Goal: Task Accomplishment & Management: Manage account settings

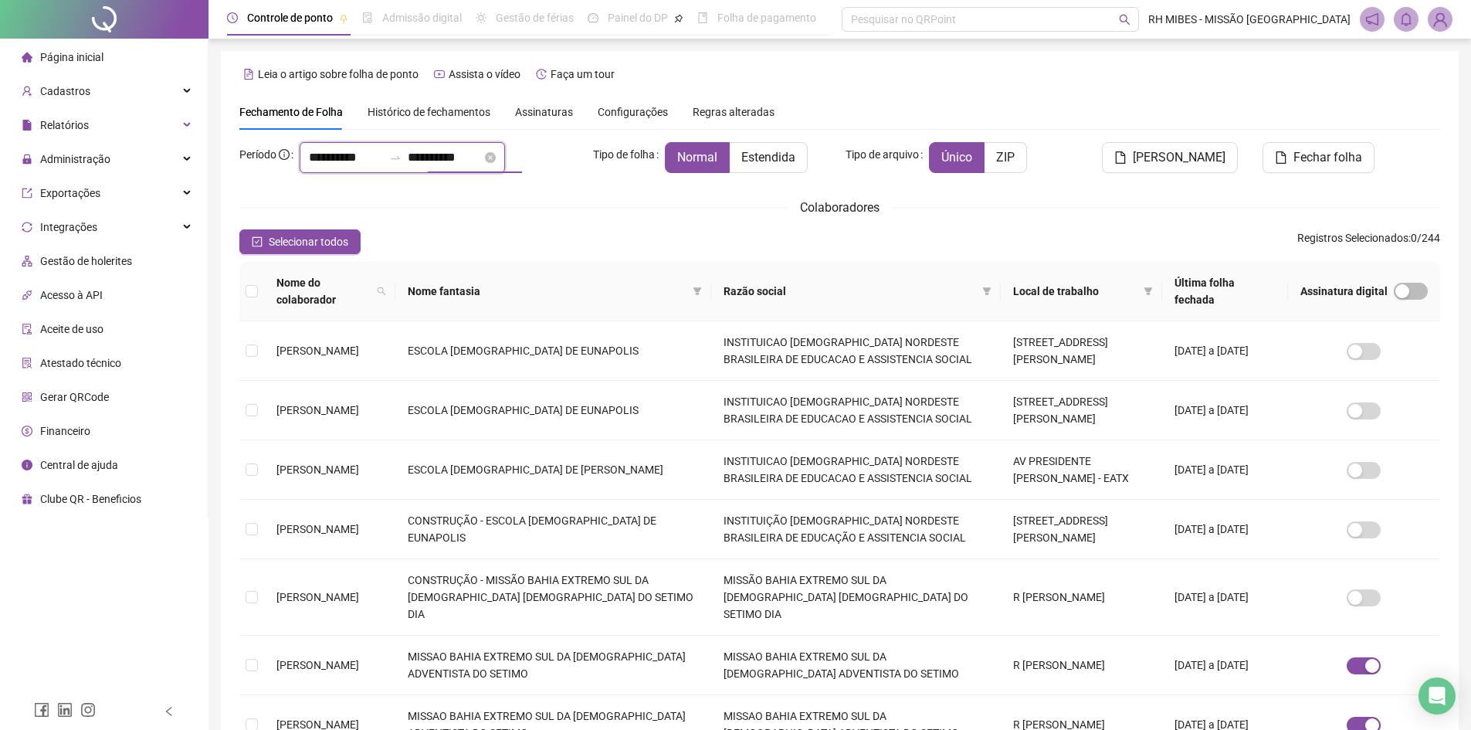
click at [469, 161] on input "**********" at bounding box center [445, 157] width 74 height 19
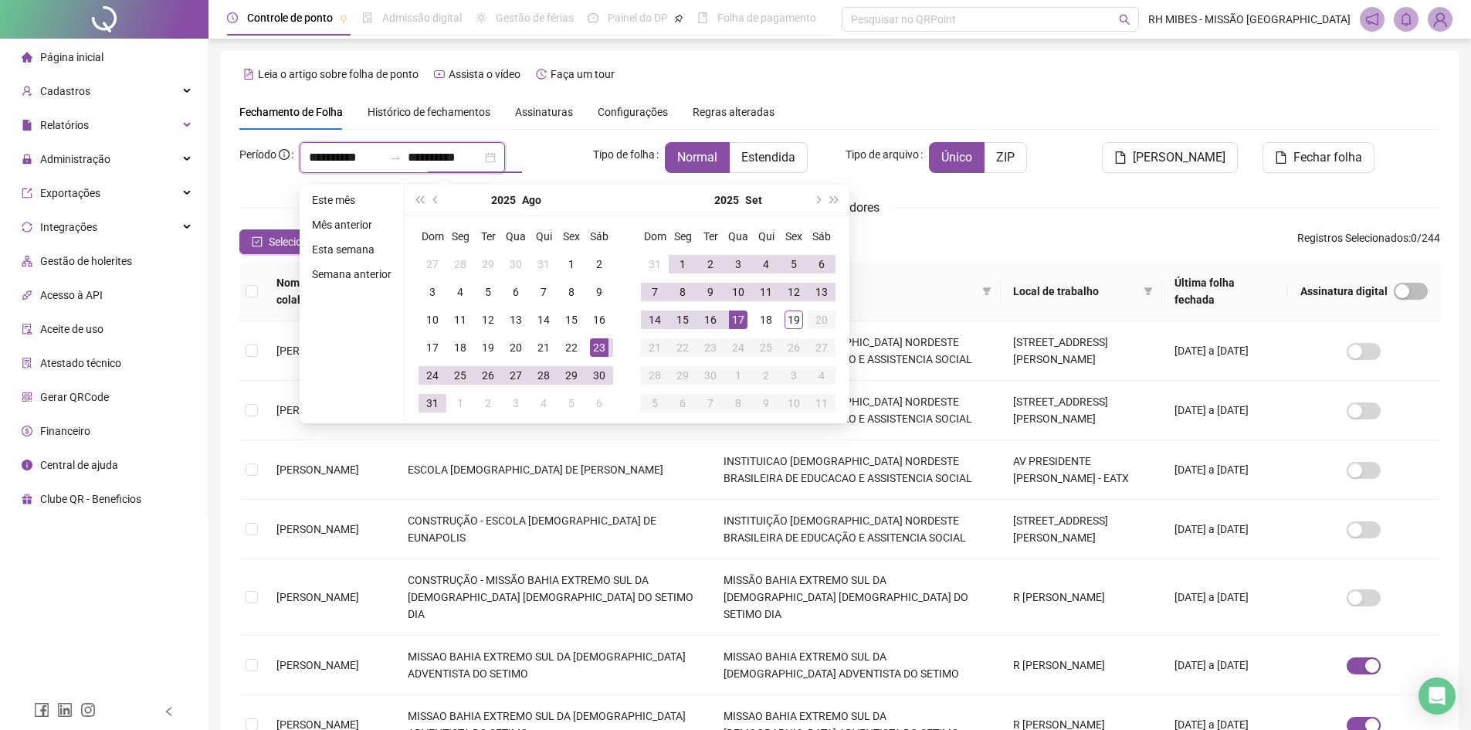
type input "**********"
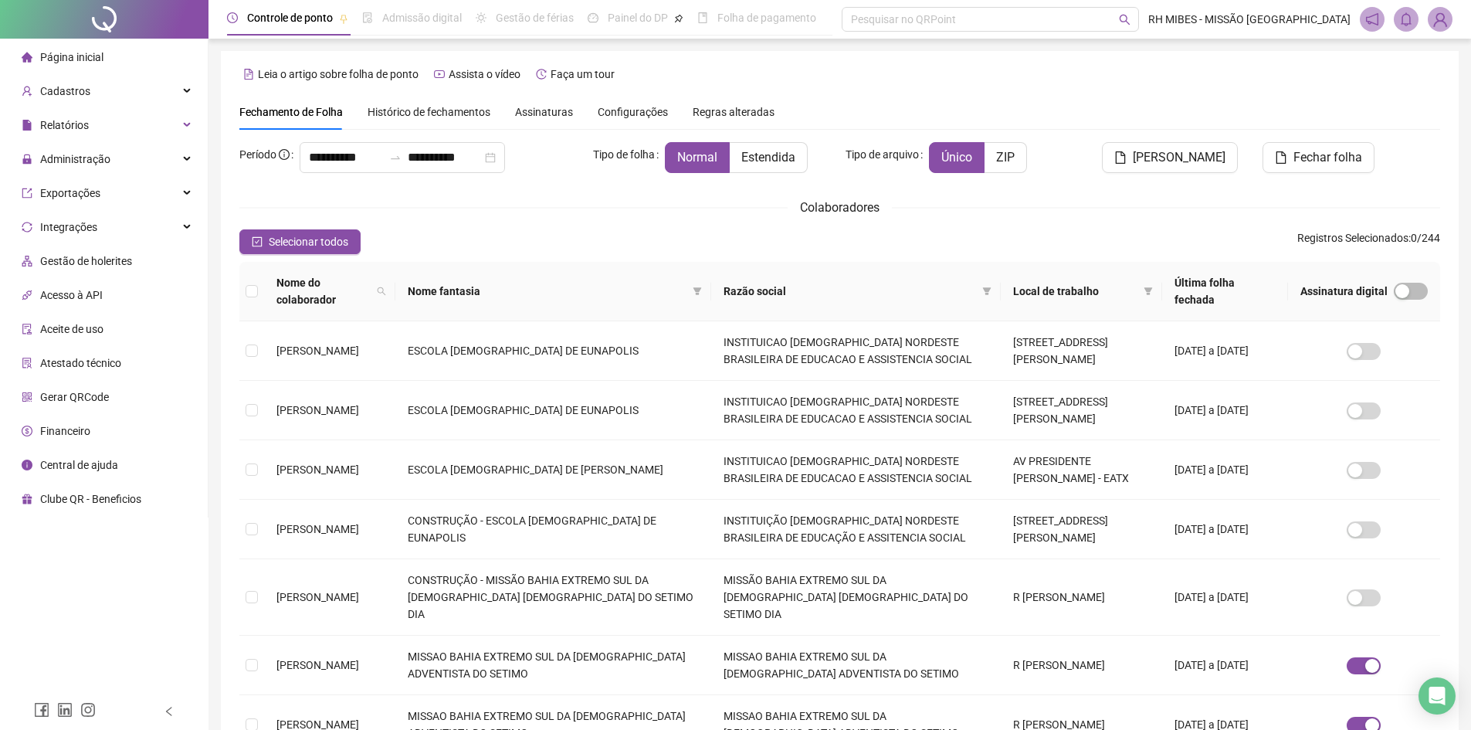
click at [564, 164] on div "**********" at bounding box center [440, 157] width 281 height 31
click at [149, 156] on div "Administração" at bounding box center [104, 159] width 202 height 31
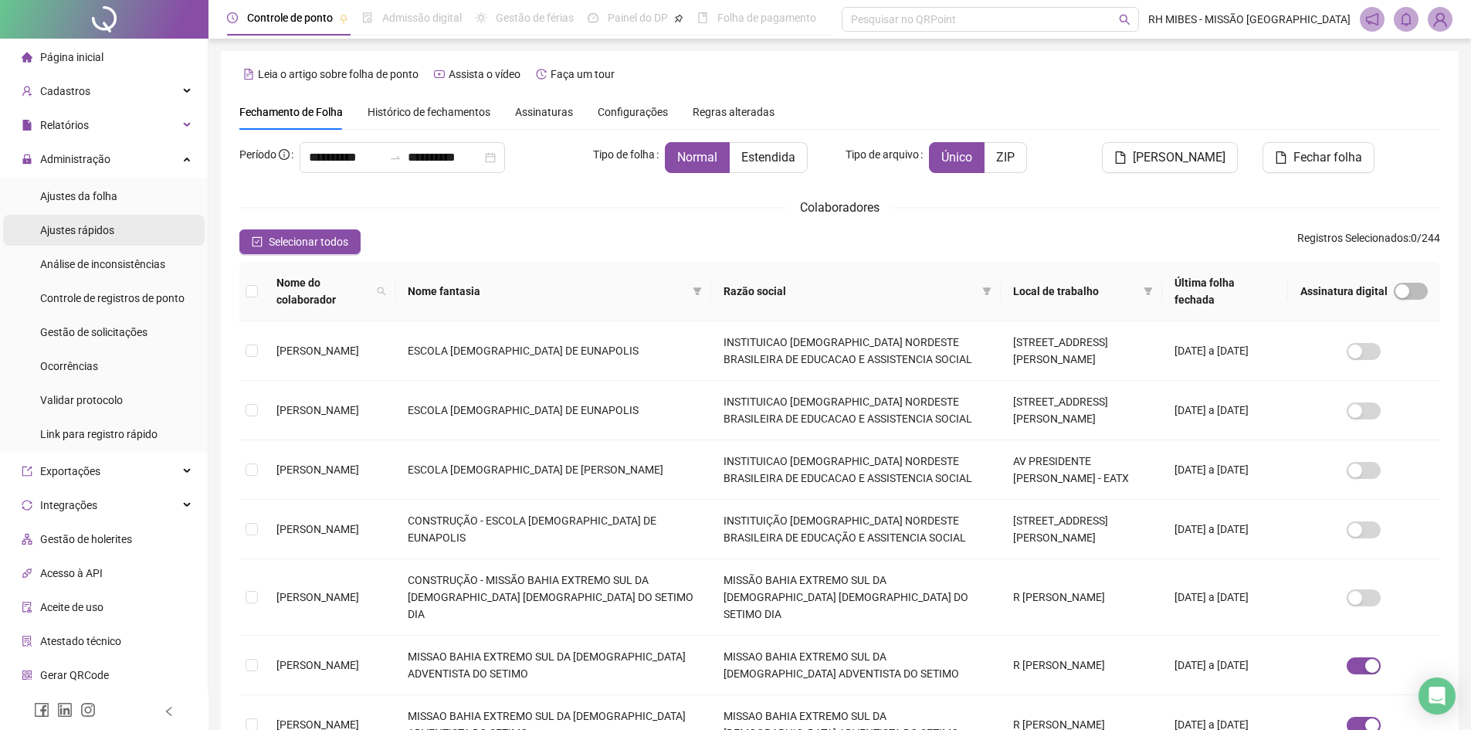
click at [124, 236] on li "Ajustes rápidos" at bounding box center [104, 230] width 202 height 31
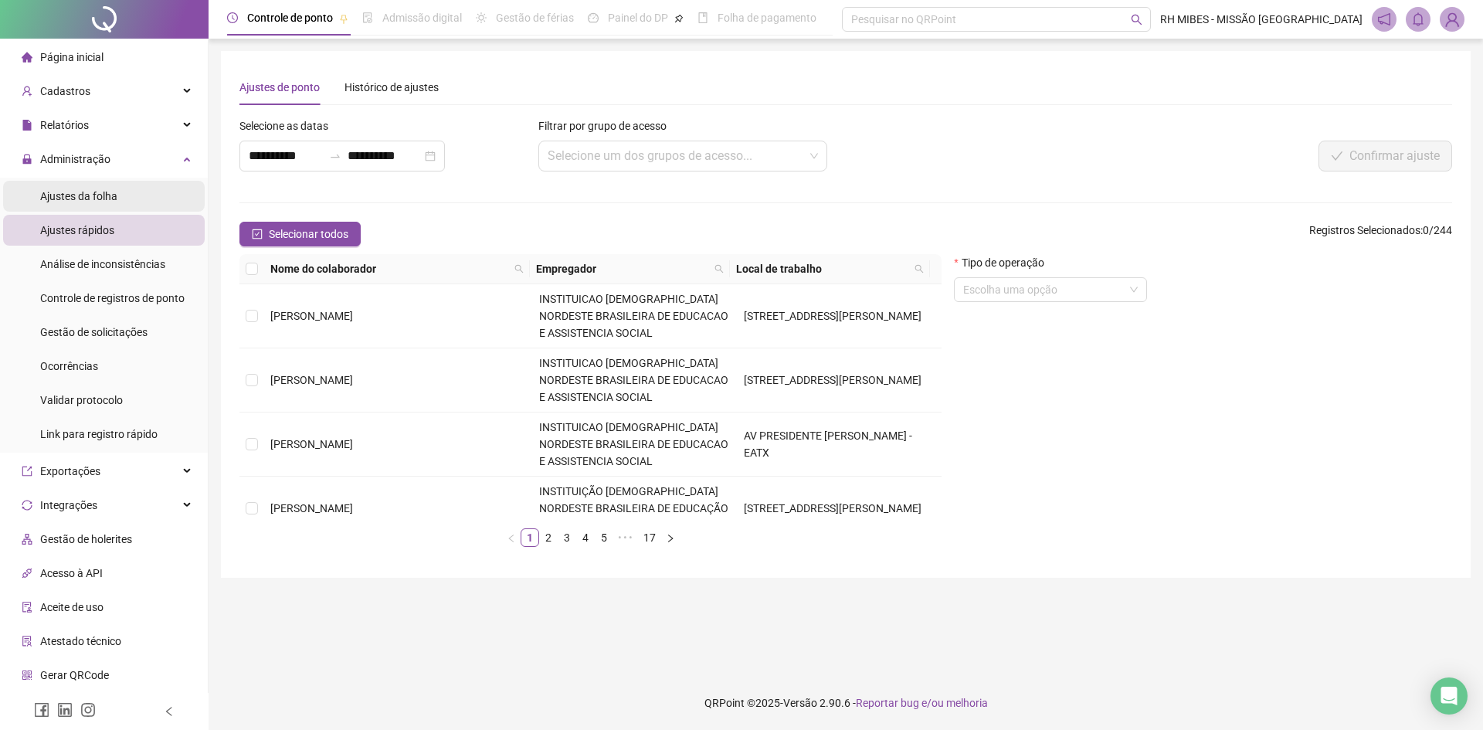
click at [66, 195] on span "Ajustes da folha" at bounding box center [78, 196] width 77 height 12
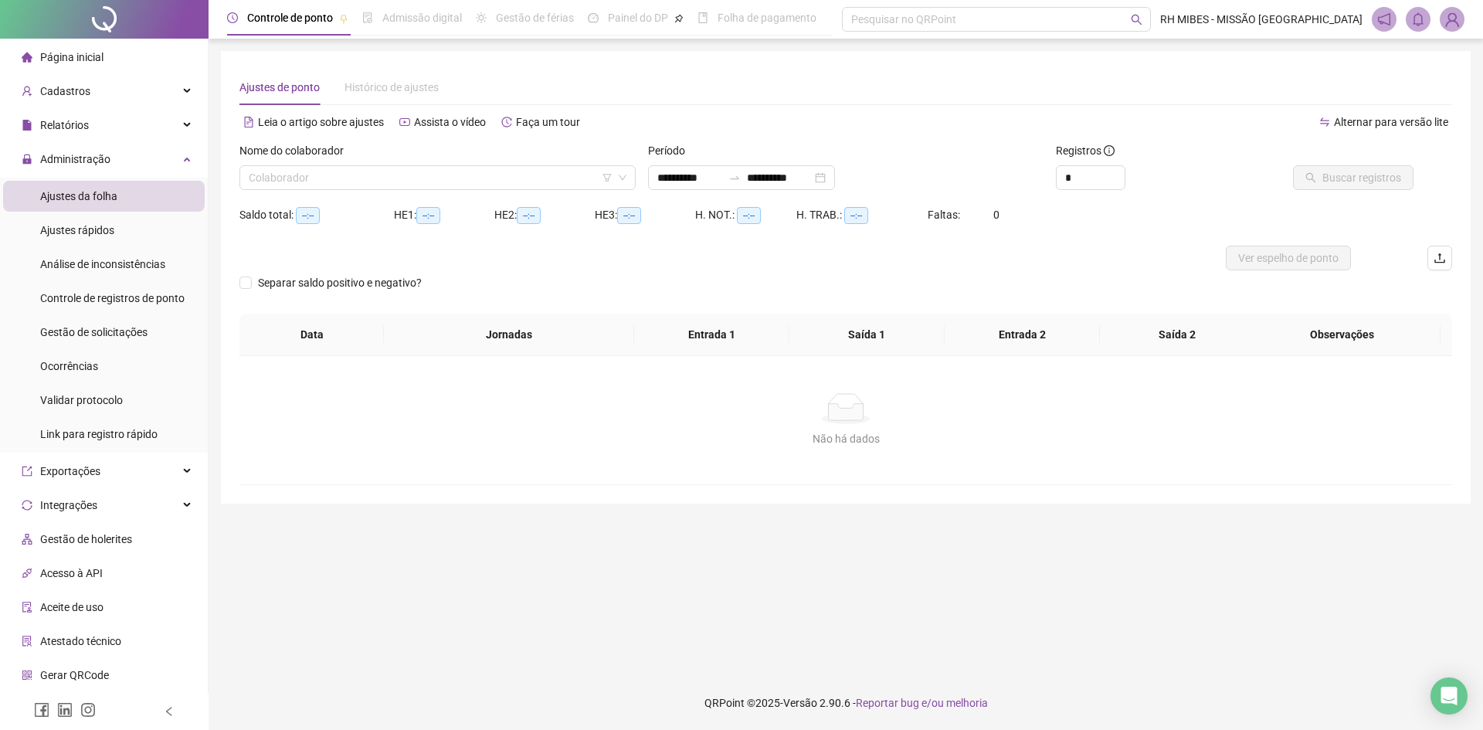
type input "**********"
click at [405, 174] on input "search" at bounding box center [431, 177] width 364 height 23
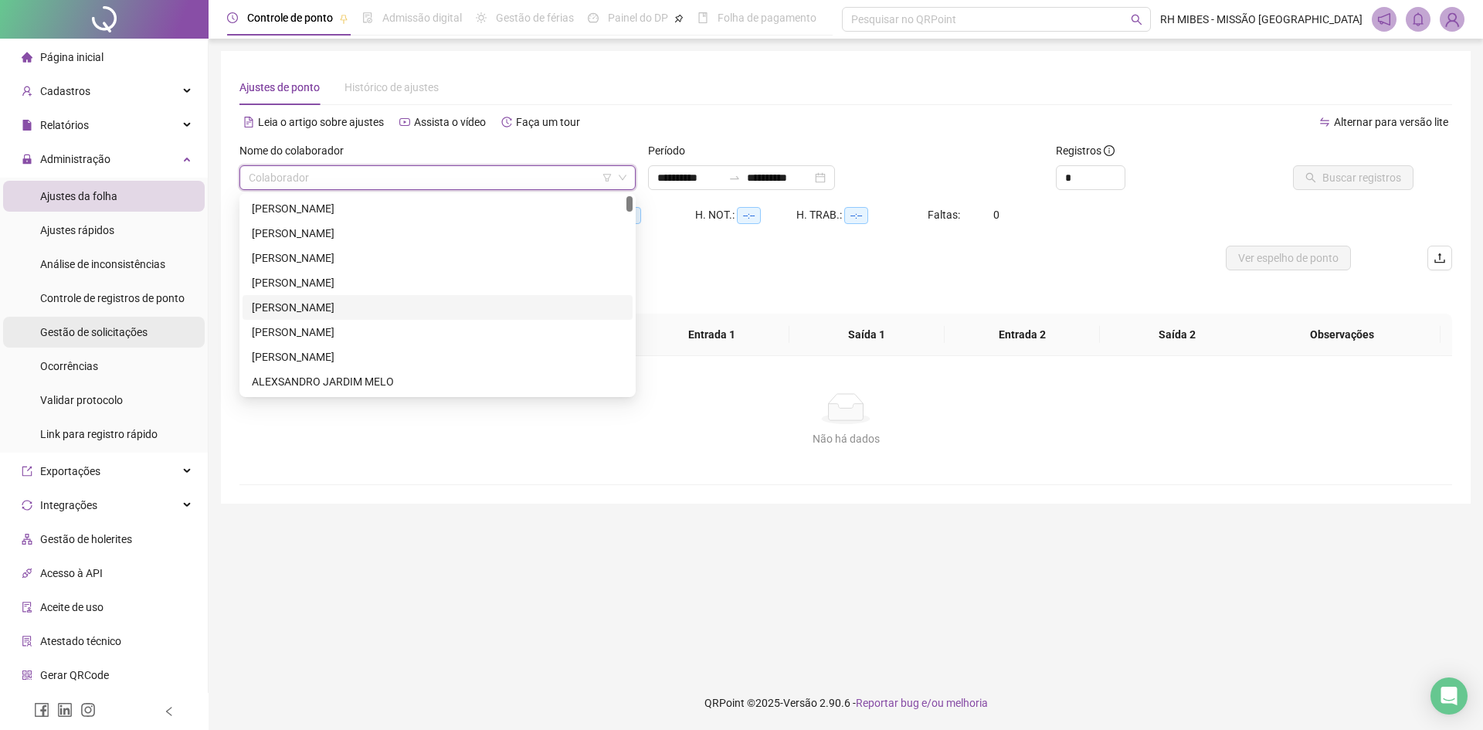
click at [126, 341] on div "Gestão de solicitações" at bounding box center [93, 332] width 107 height 31
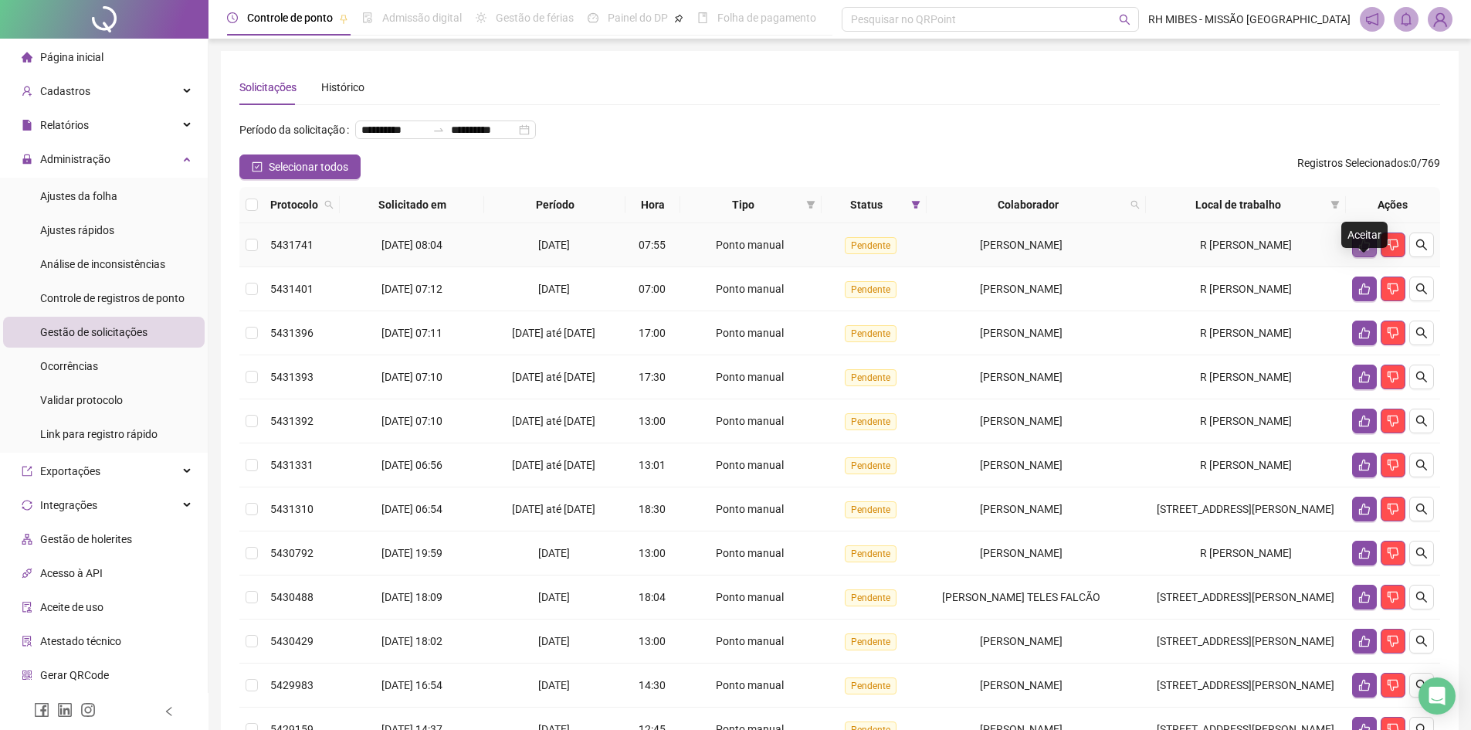
click at [1367, 251] on icon "like" at bounding box center [1364, 245] width 12 height 12
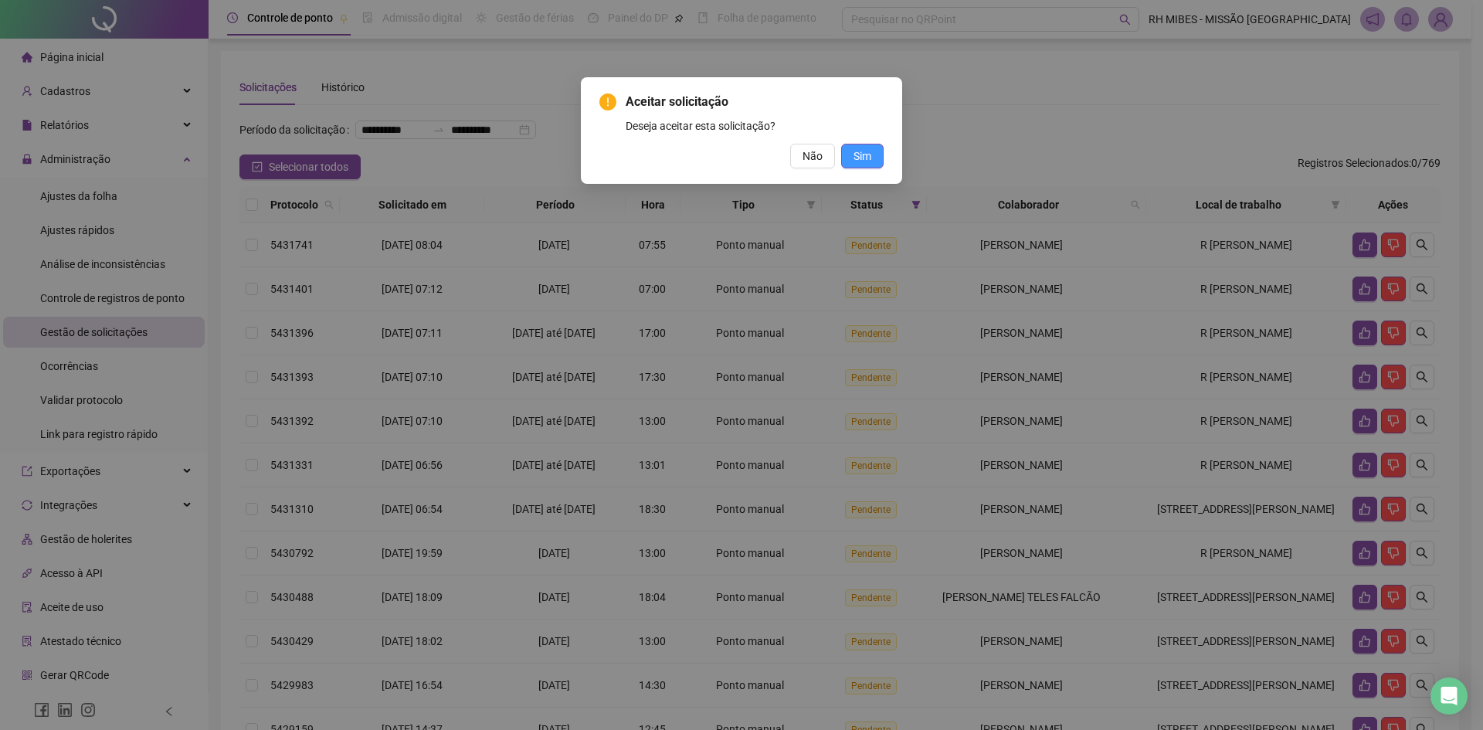
click at [869, 160] on span "Sim" at bounding box center [862, 155] width 18 height 17
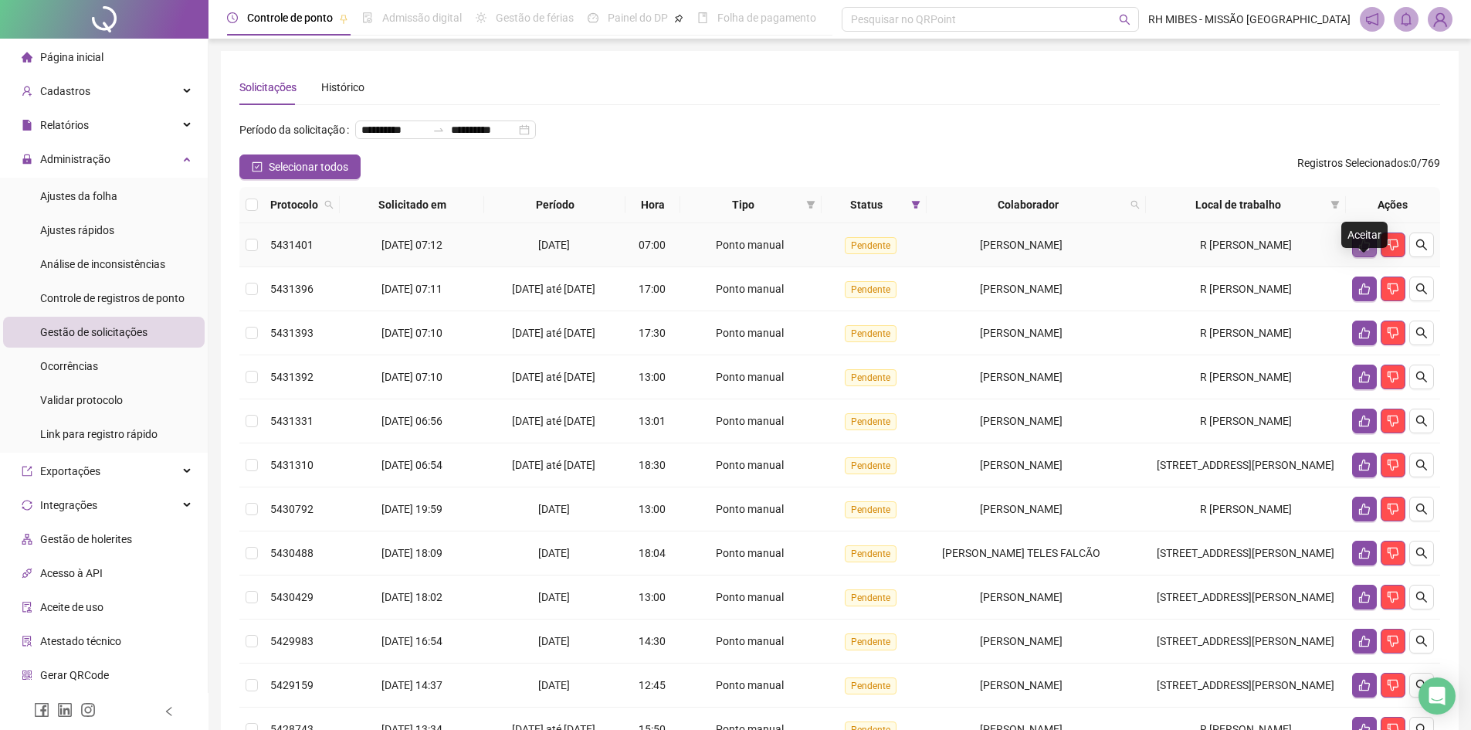
click at [1364, 251] on icon "like" at bounding box center [1364, 245] width 12 height 12
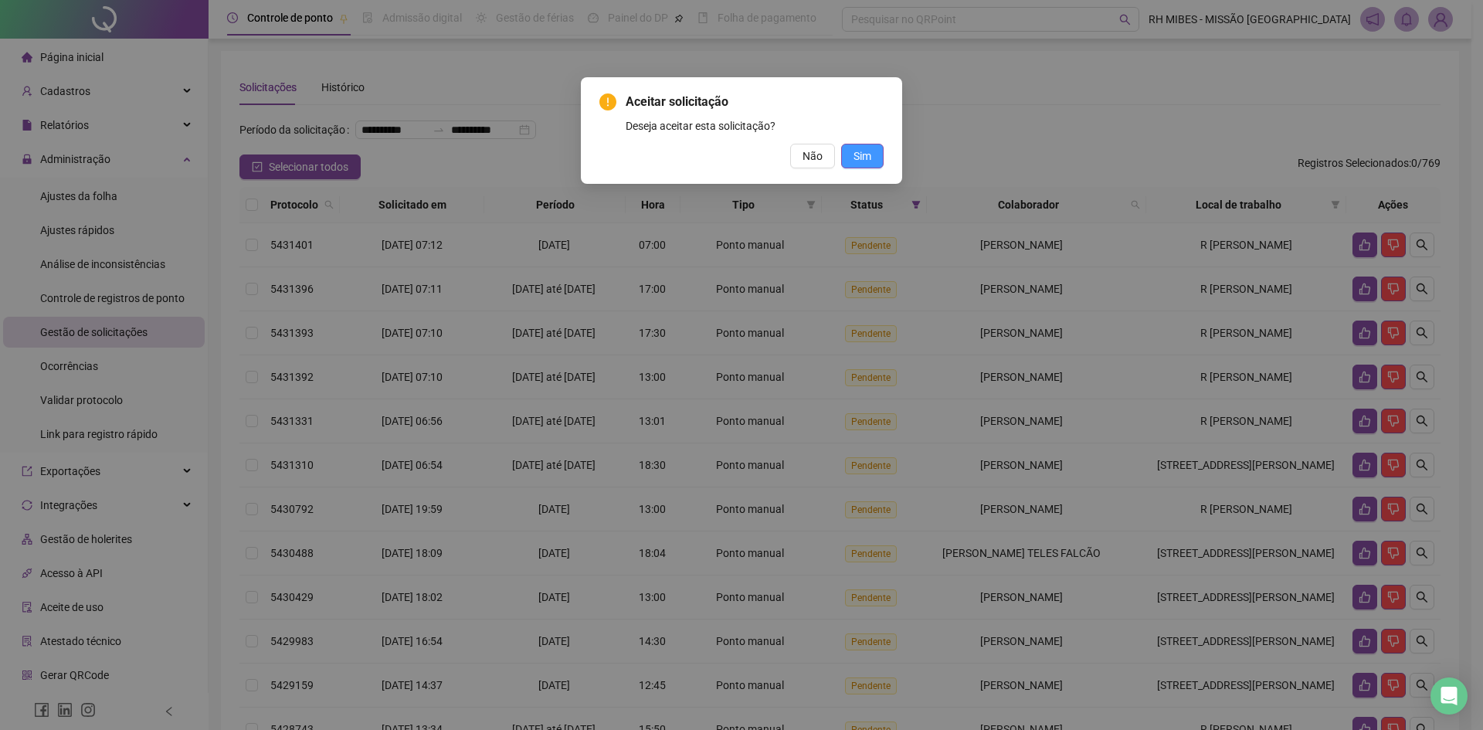
click at [874, 156] on button "Sim" at bounding box center [862, 156] width 42 height 25
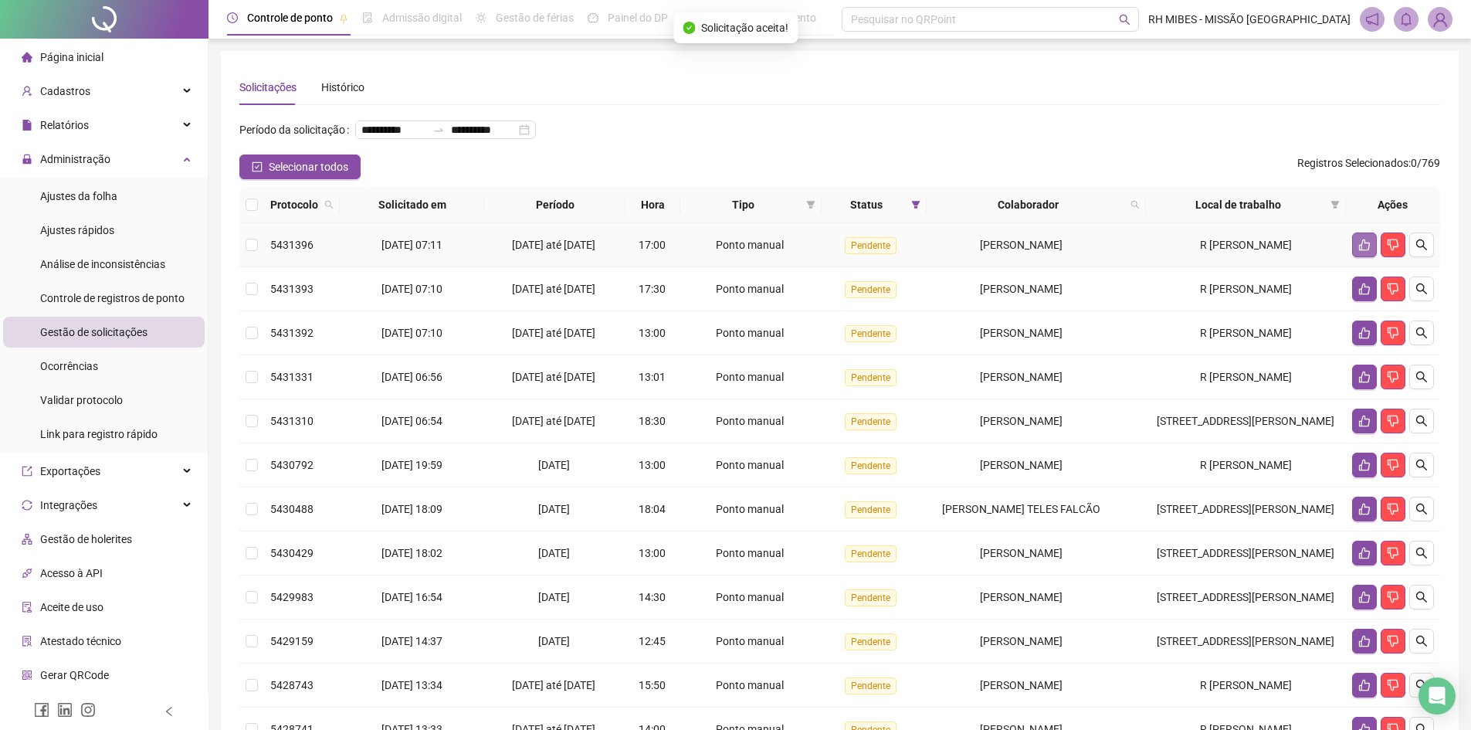
click at [1359, 251] on icon "like" at bounding box center [1364, 245] width 11 height 12
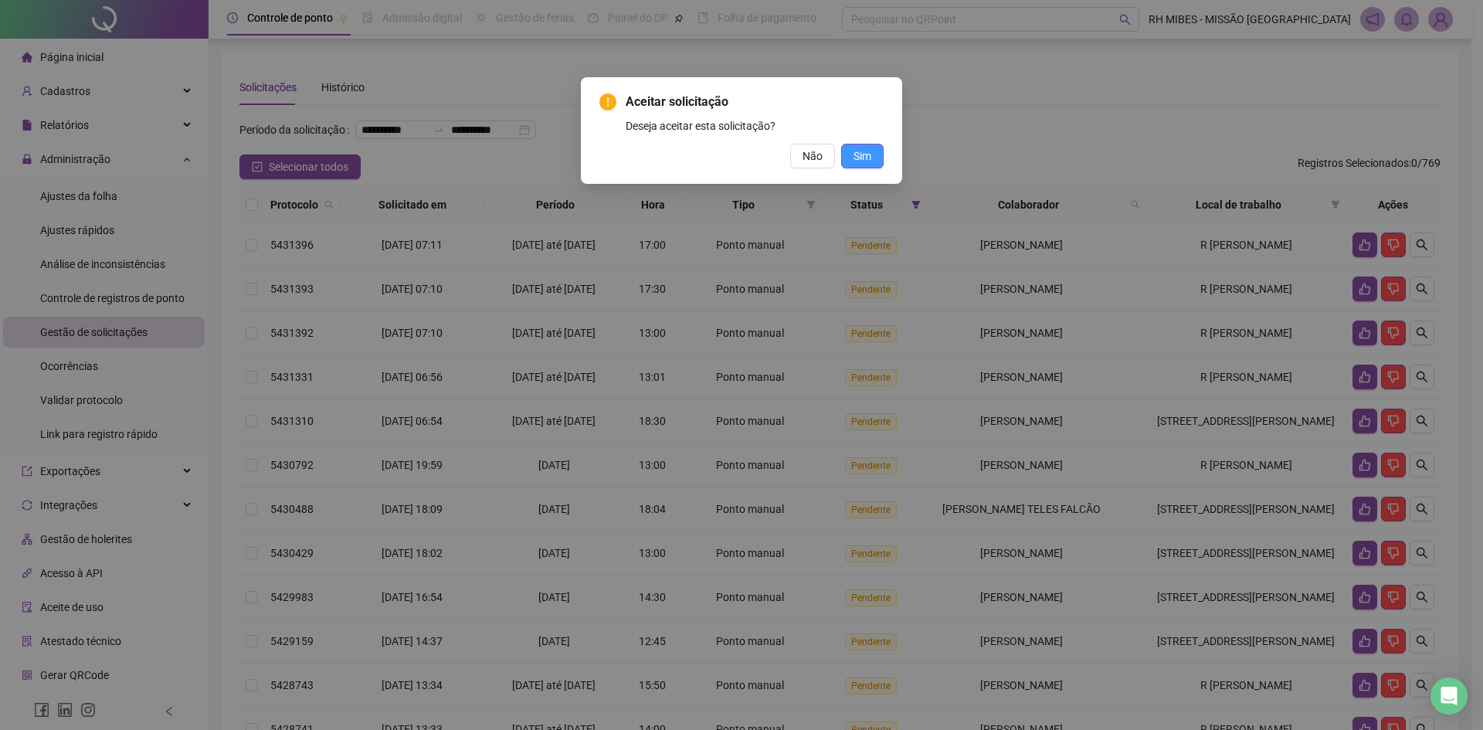
click at [862, 152] on span "Sim" at bounding box center [862, 155] width 18 height 17
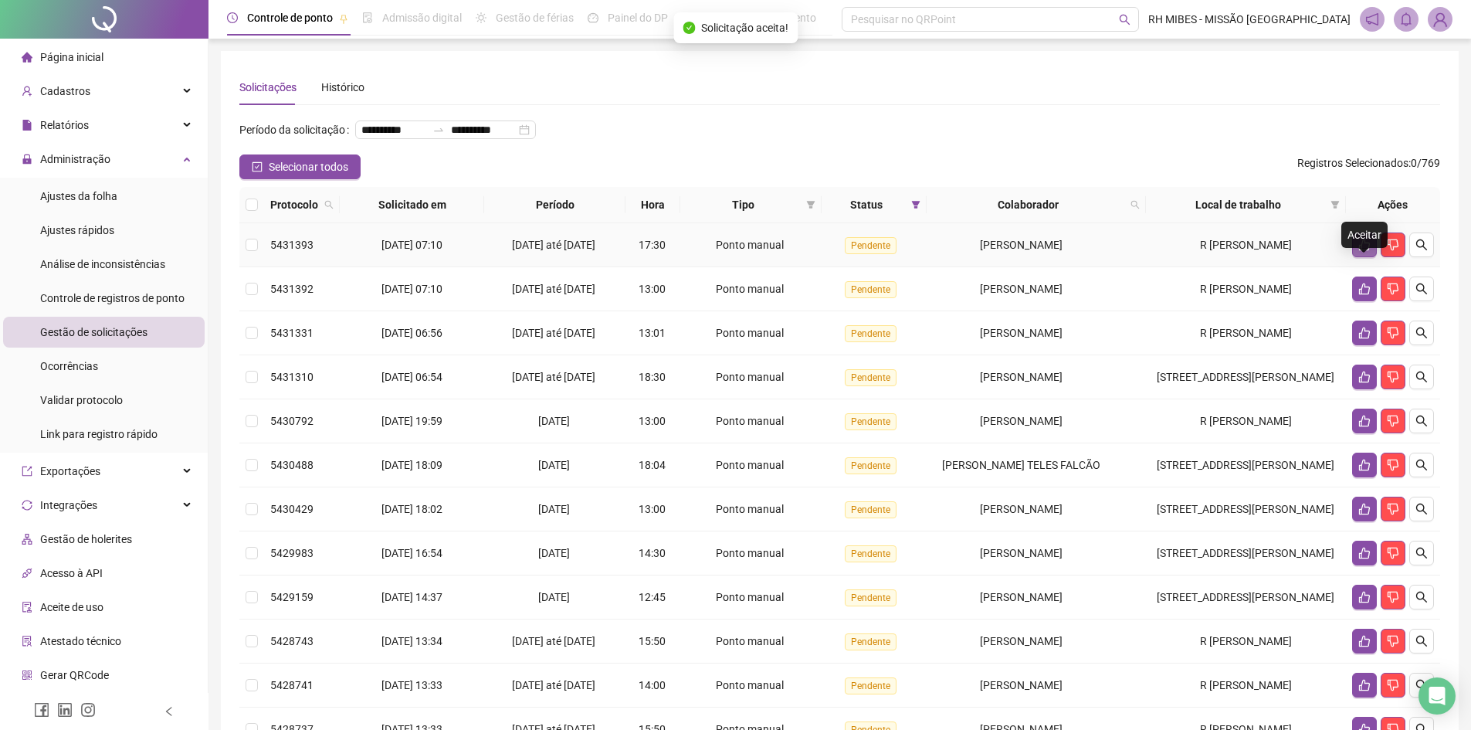
click at [1363, 257] on button "button" at bounding box center [1364, 244] width 25 height 25
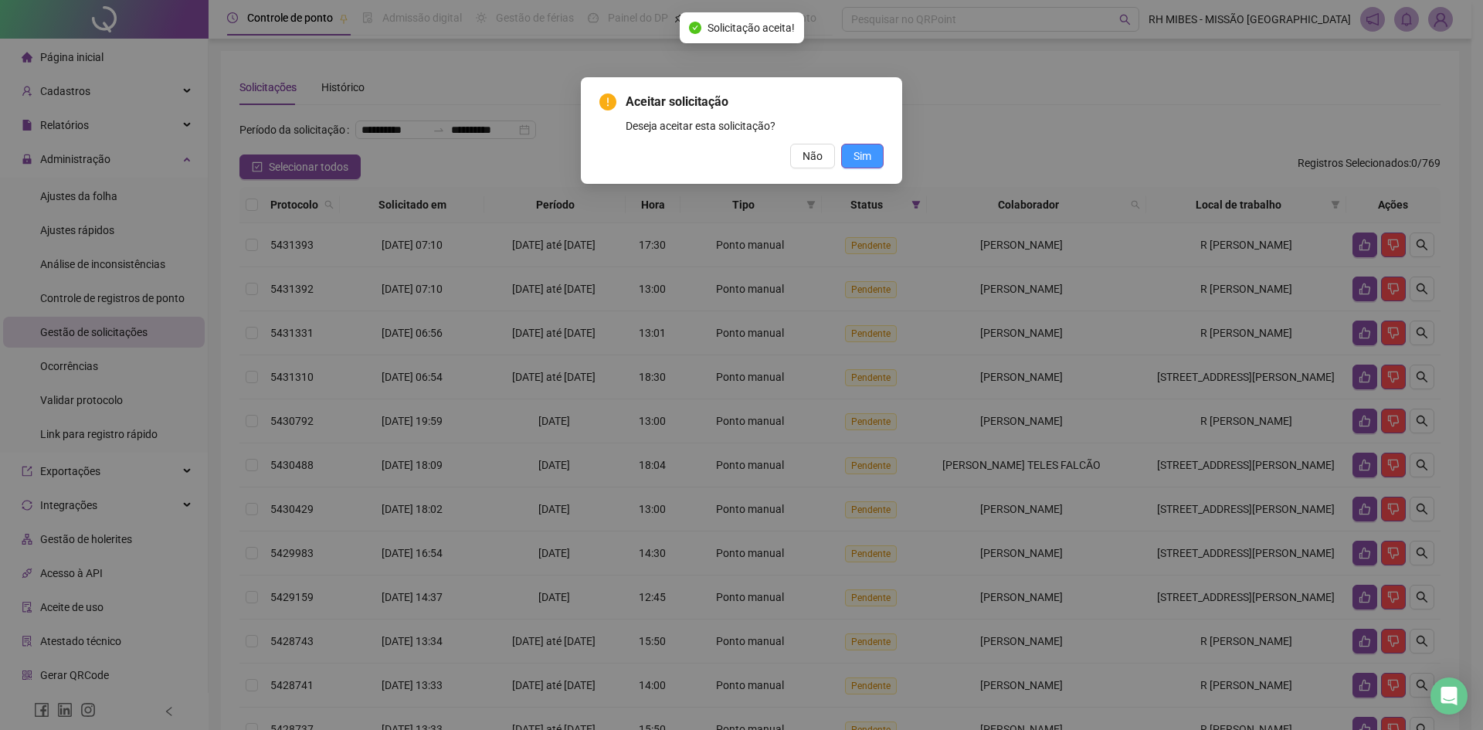
click at [858, 163] on span "Sim" at bounding box center [862, 155] width 18 height 17
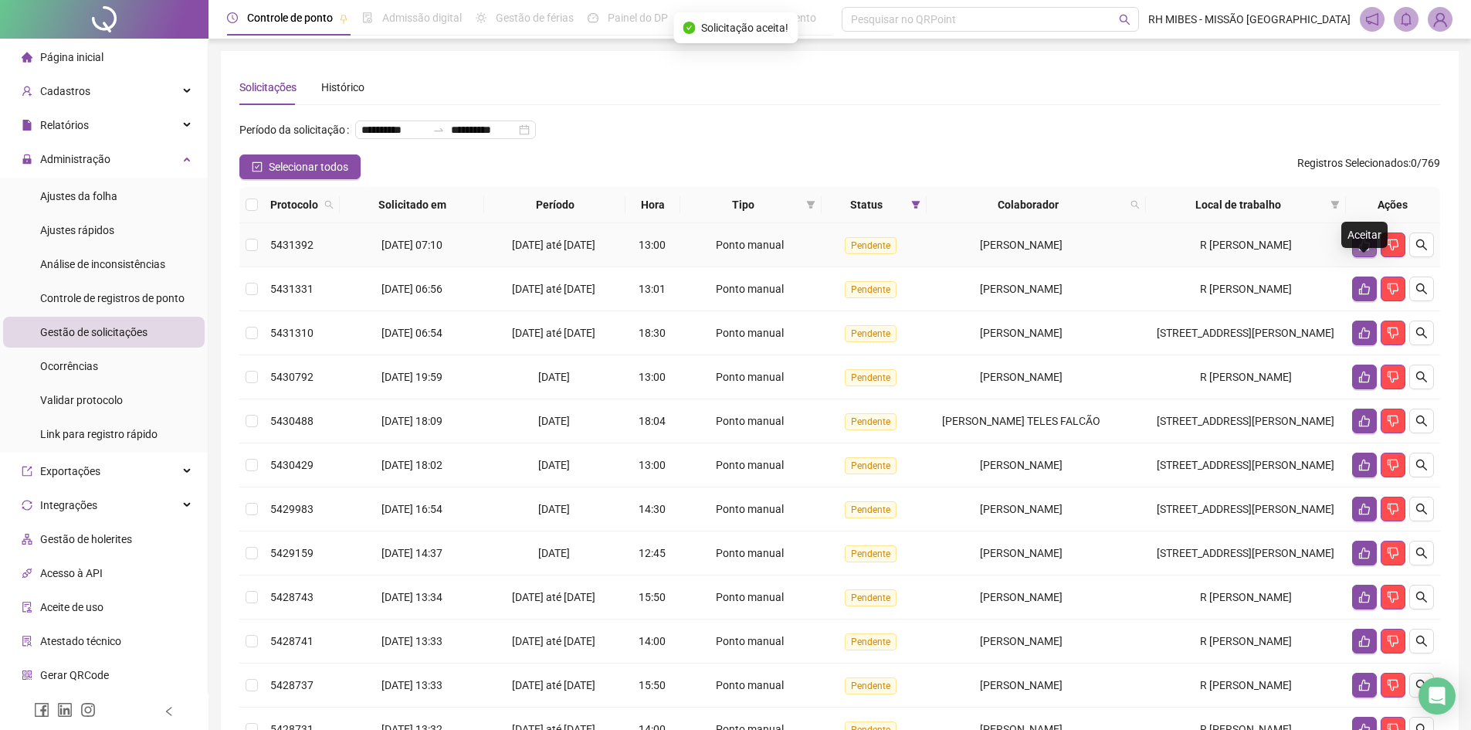
click at [1365, 251] on icon "like" at bounding box center [1364, 245] width 12 height 12
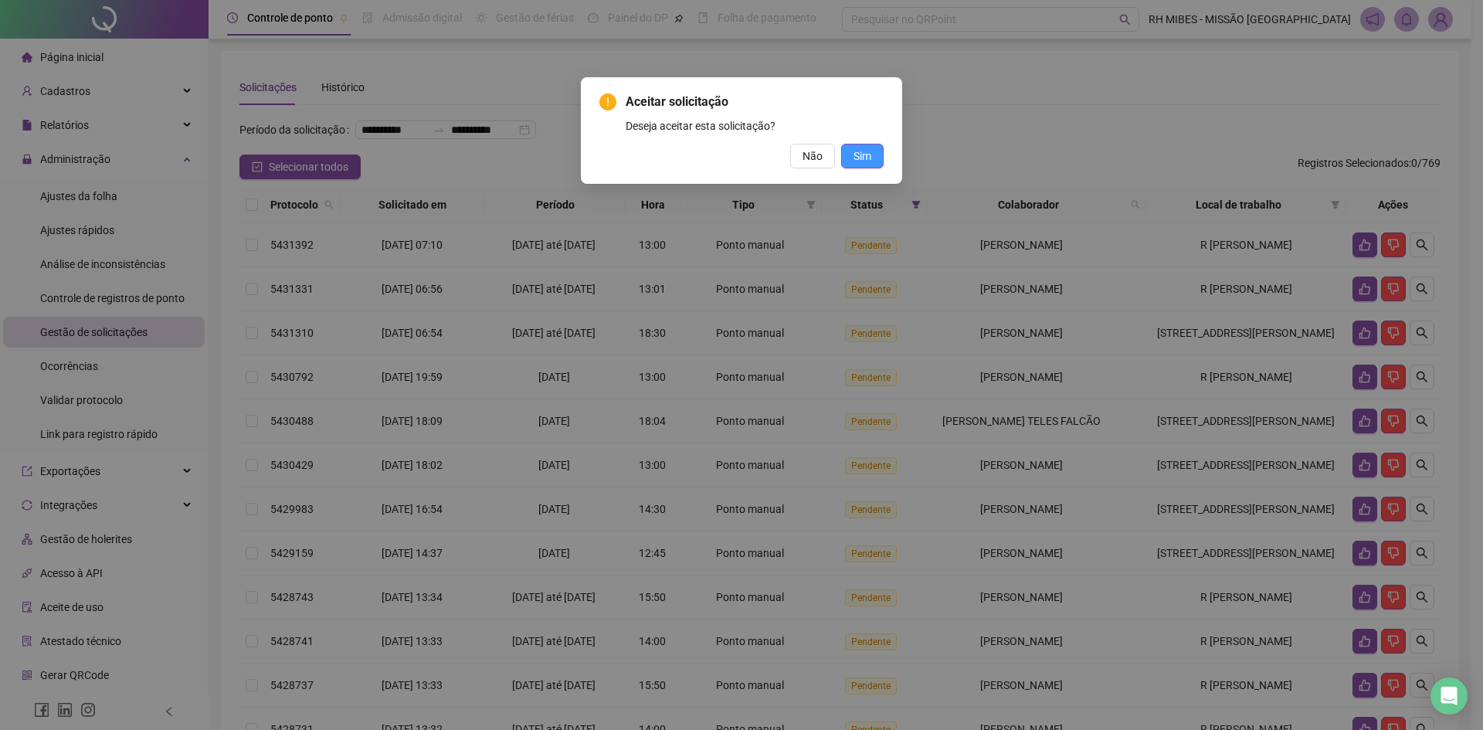
click at [868, 155] on span "Sim" at bounding box center [862, 155] width 18 height 17
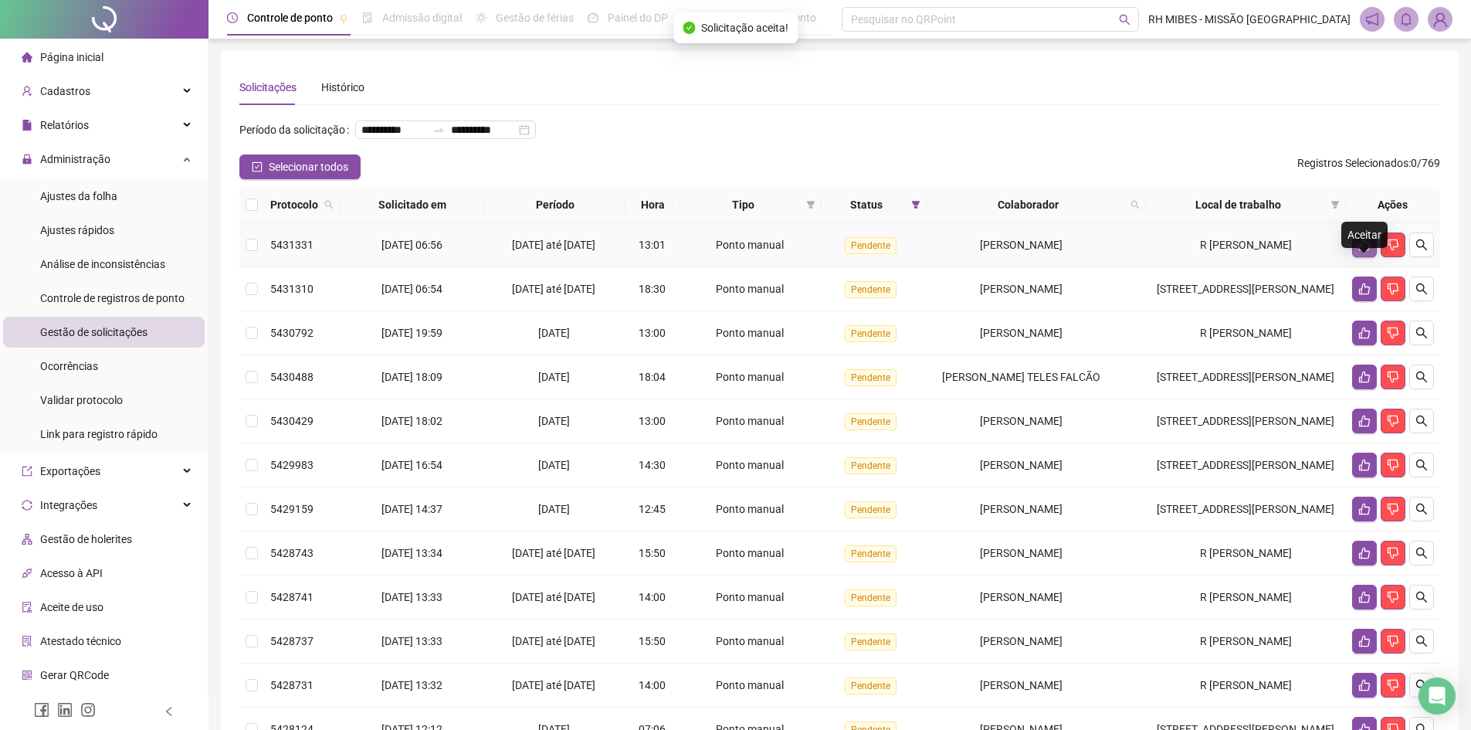
click at [1364, 251] on icon "like" at bounding box center [1364, 245] width 12 height 12
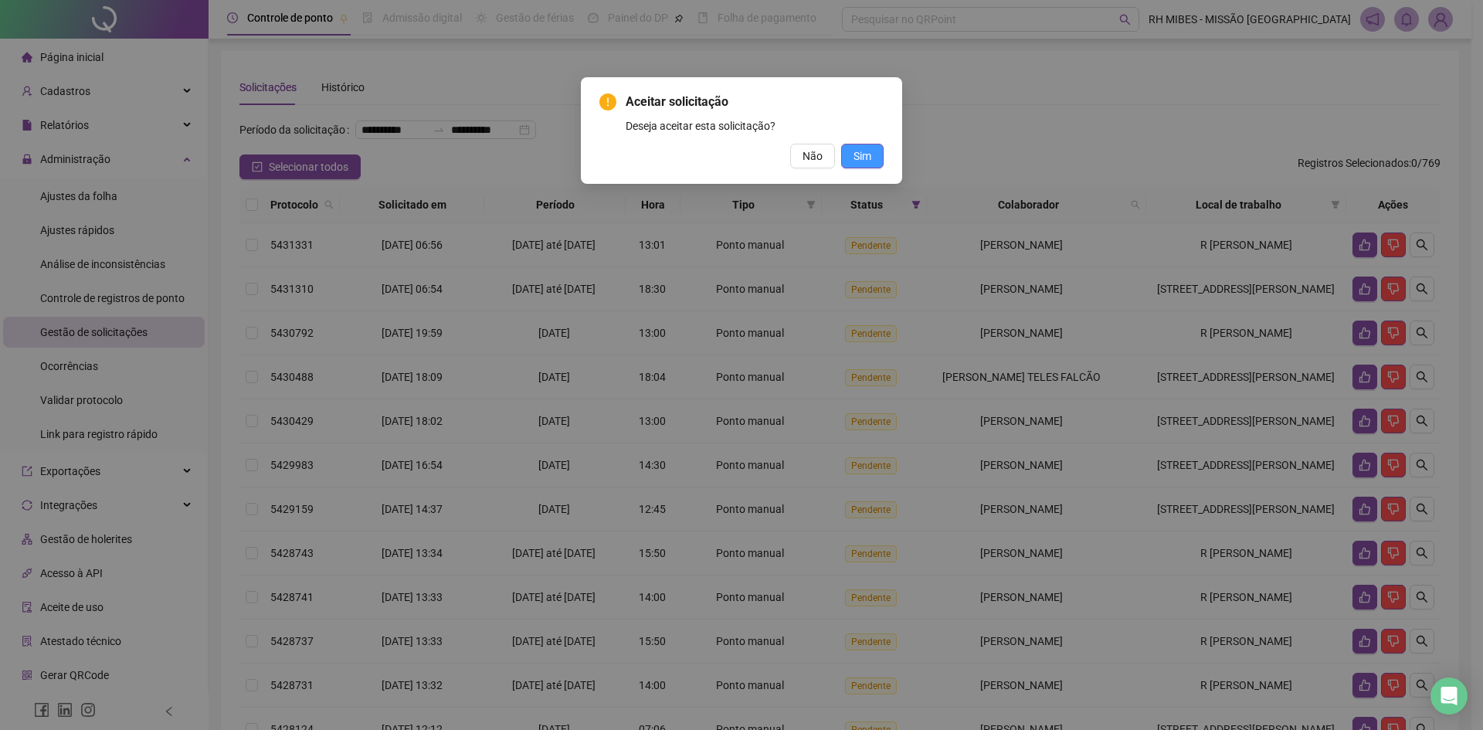
click at [858, 156] on span "Sim" at bounding box center [862, 155] width 18 height 17
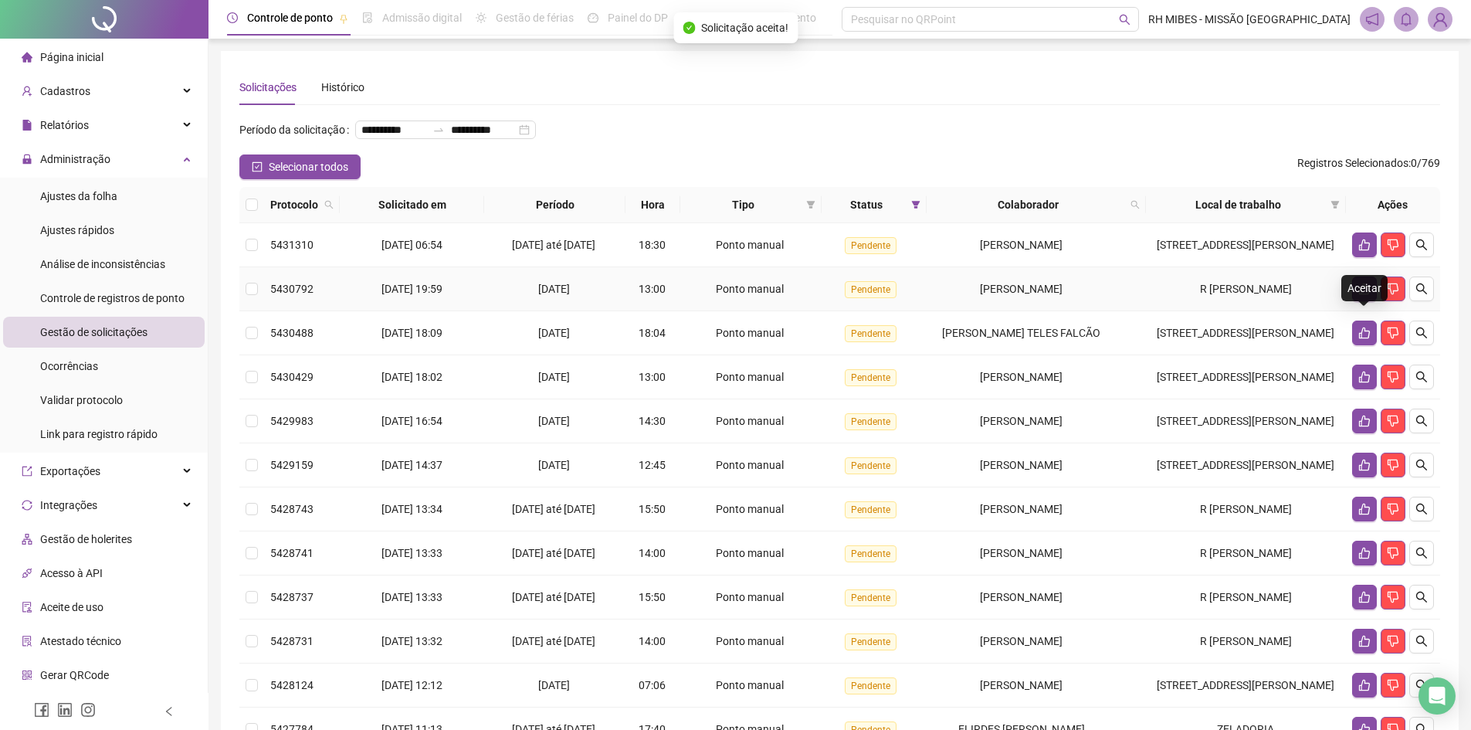
click at [1364, 295] on icon "like" at bounding box center [1364, 289] width 12 height 12
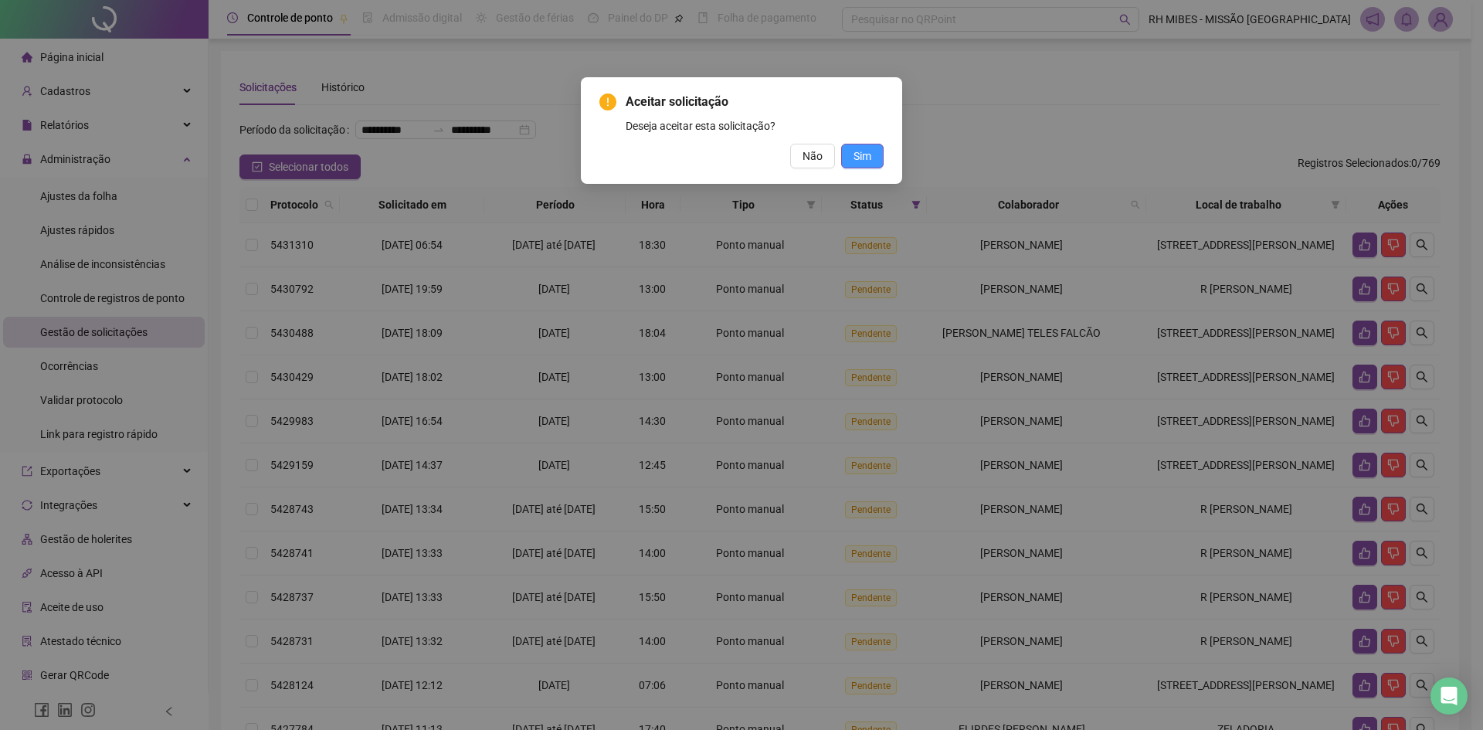
click at [859, 155] on span "Sim" at bounding box center [862, 155] width 18 height 17
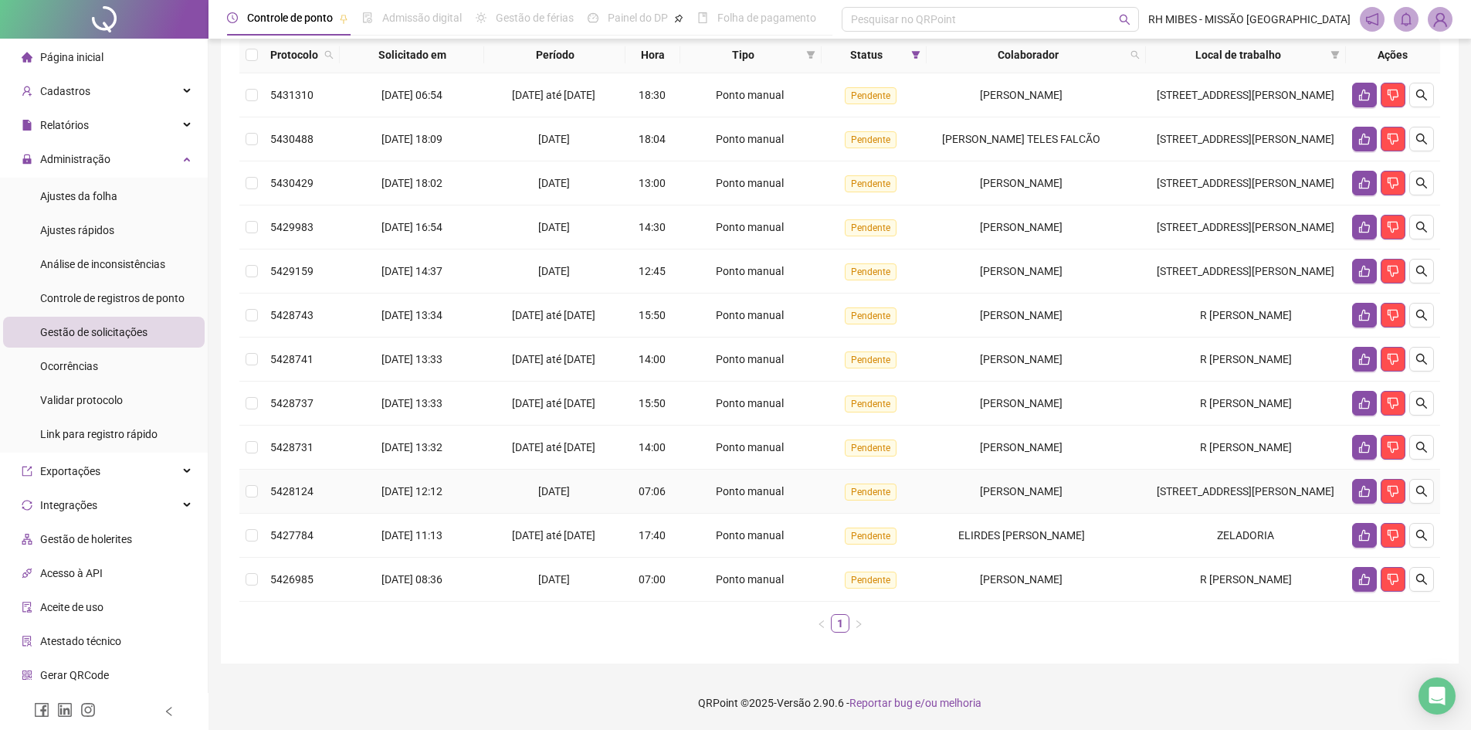
scroll to position [230, 0]
click at [1362, 310] on icon "like" at bounding box center [1364, 316] width 11 height 12
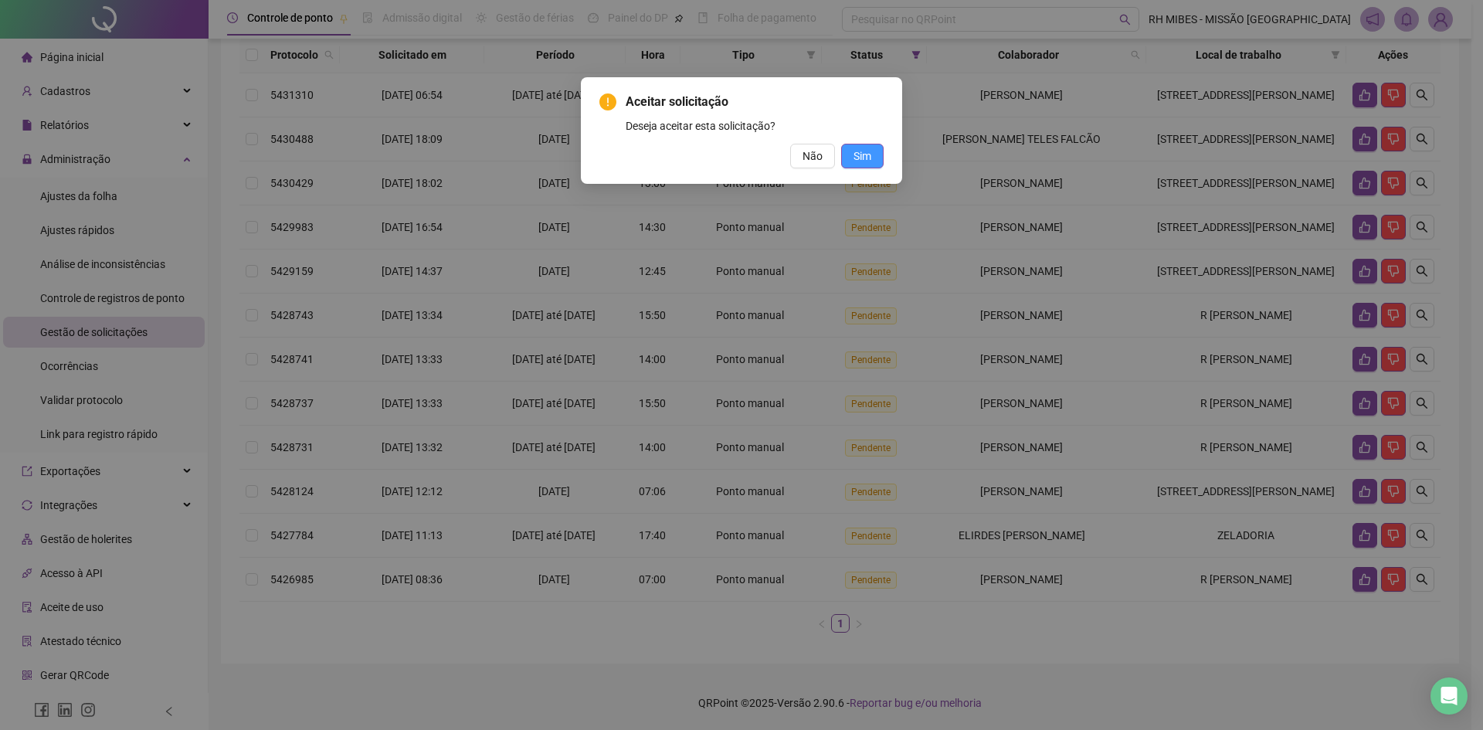
click at [853, 151] on span "Sim" at bounding box center [862, 155] width 18 height 17
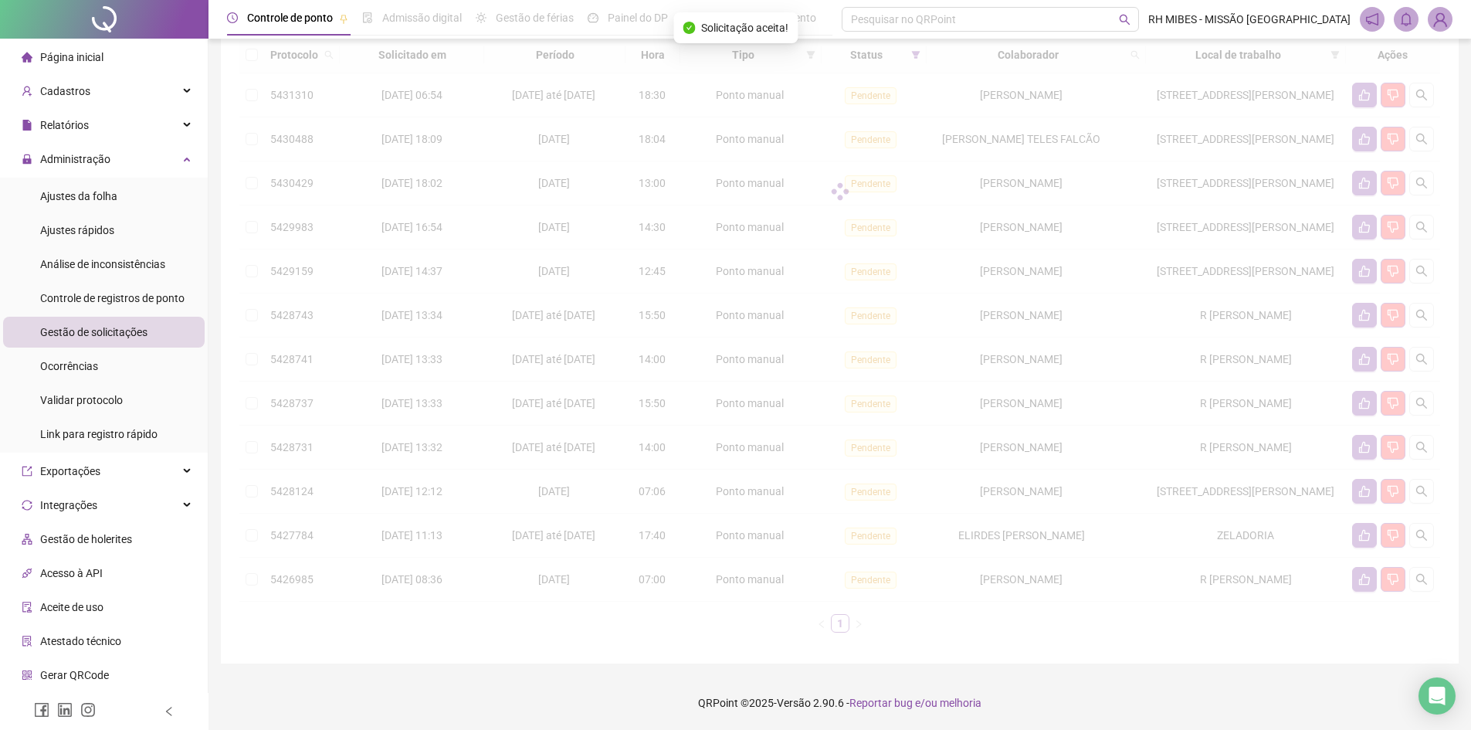
scroll to position [186, 0]
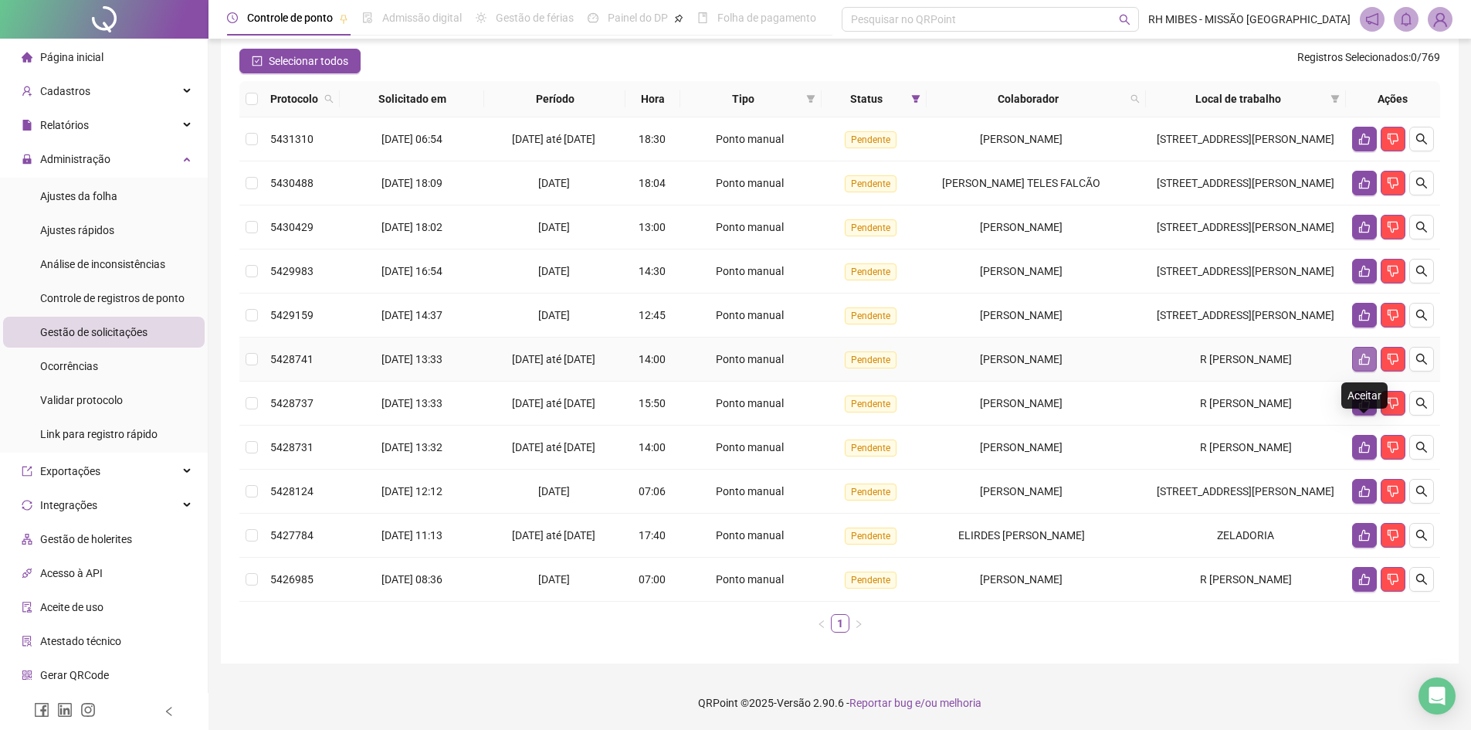
click at [1365, 353] on icon "like" at bounding box center [1364, 359] width 12 height 12
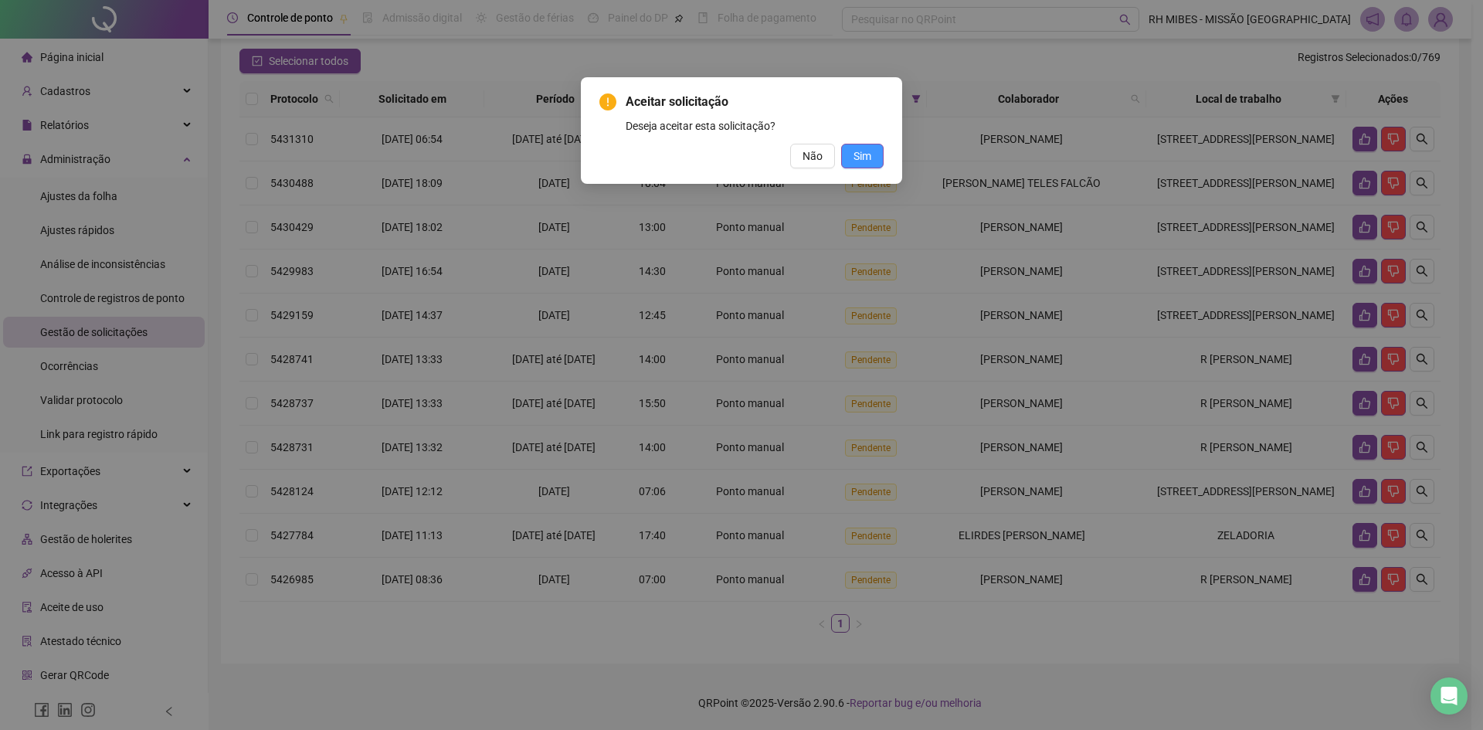
drag, startPoint x: 850, startPoint y: 151, endPoint x: 865, endPoint y: 154, distance: 14.9
click at [852, 151] on button "Sim" at bounding box center [862, 156] width 42 height 25
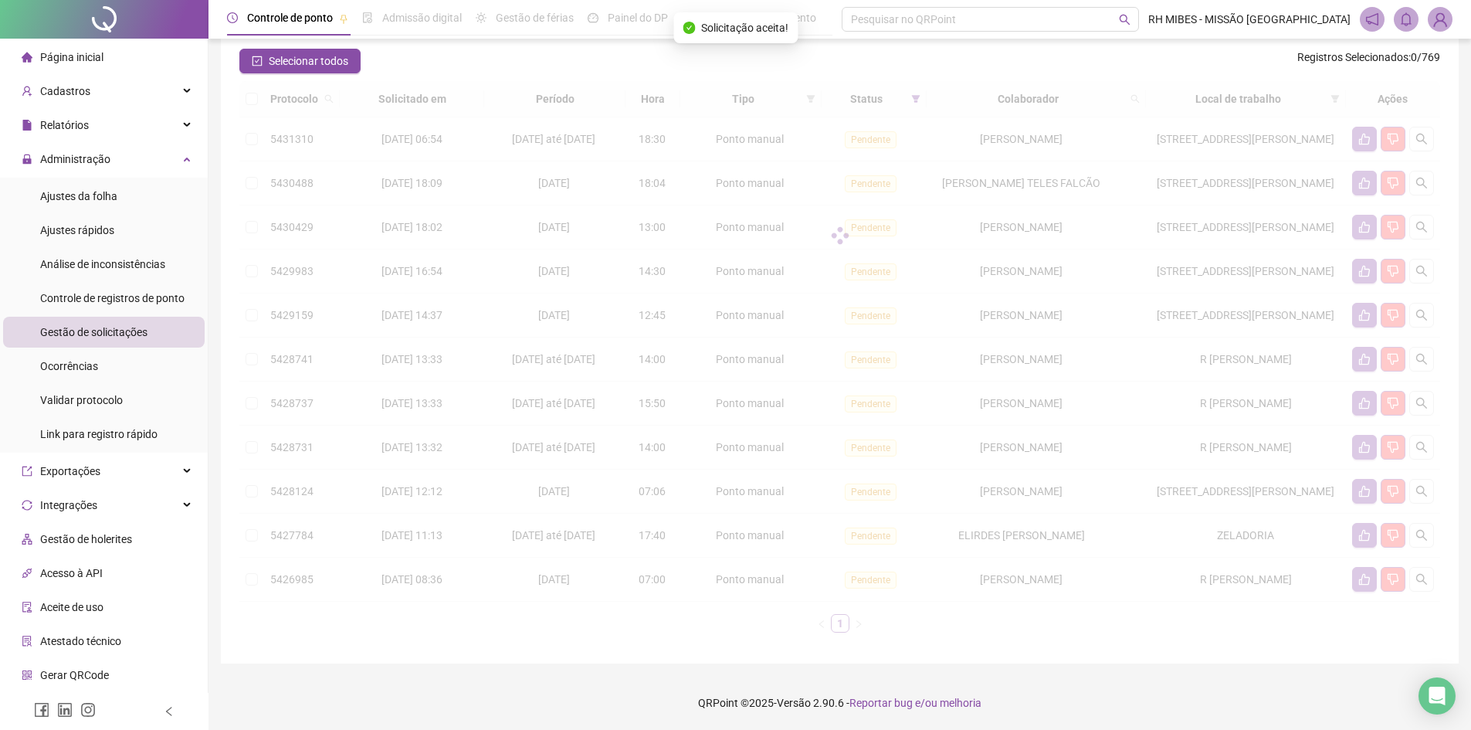
scroll to position [142, 0]
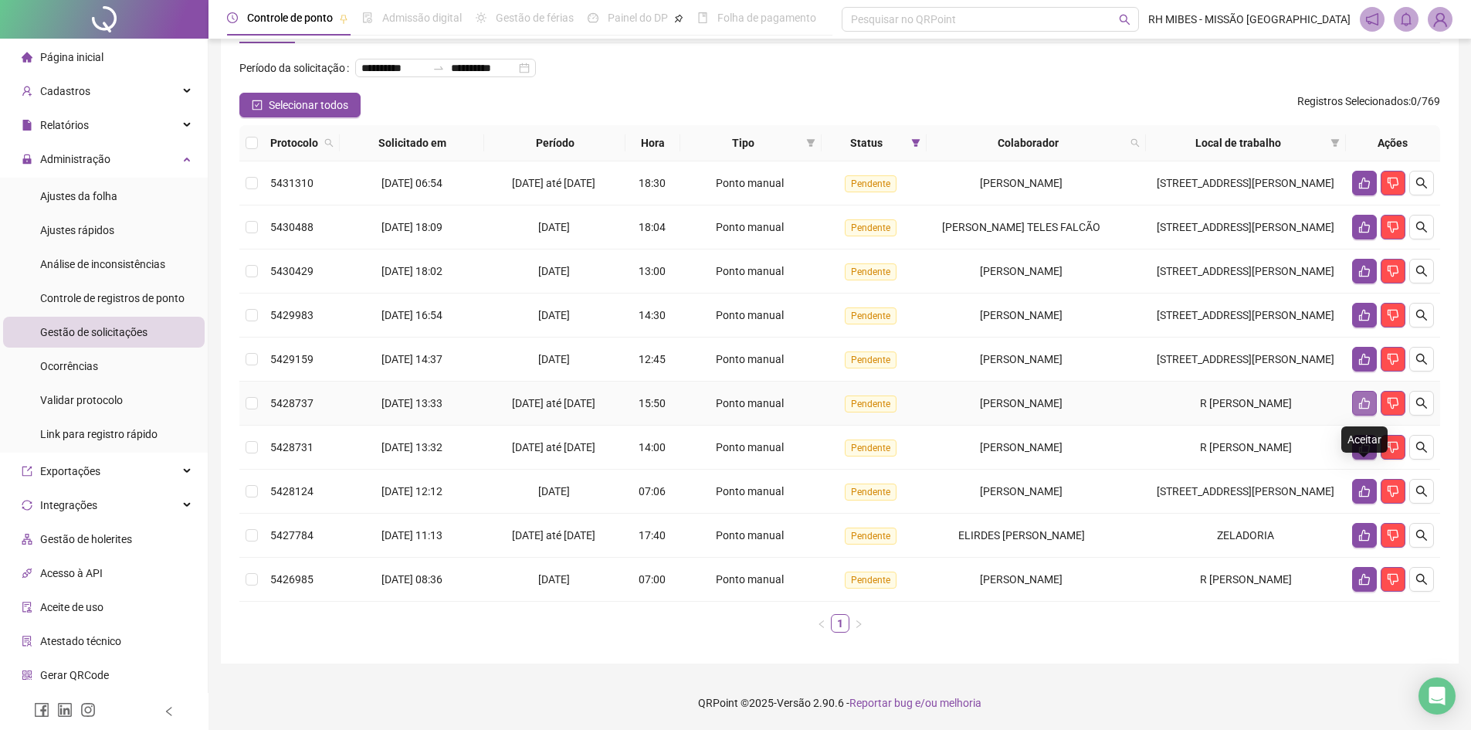
click at [1364, 397] on icon "like" at bounding box center [1364, 403] width 12 height 12
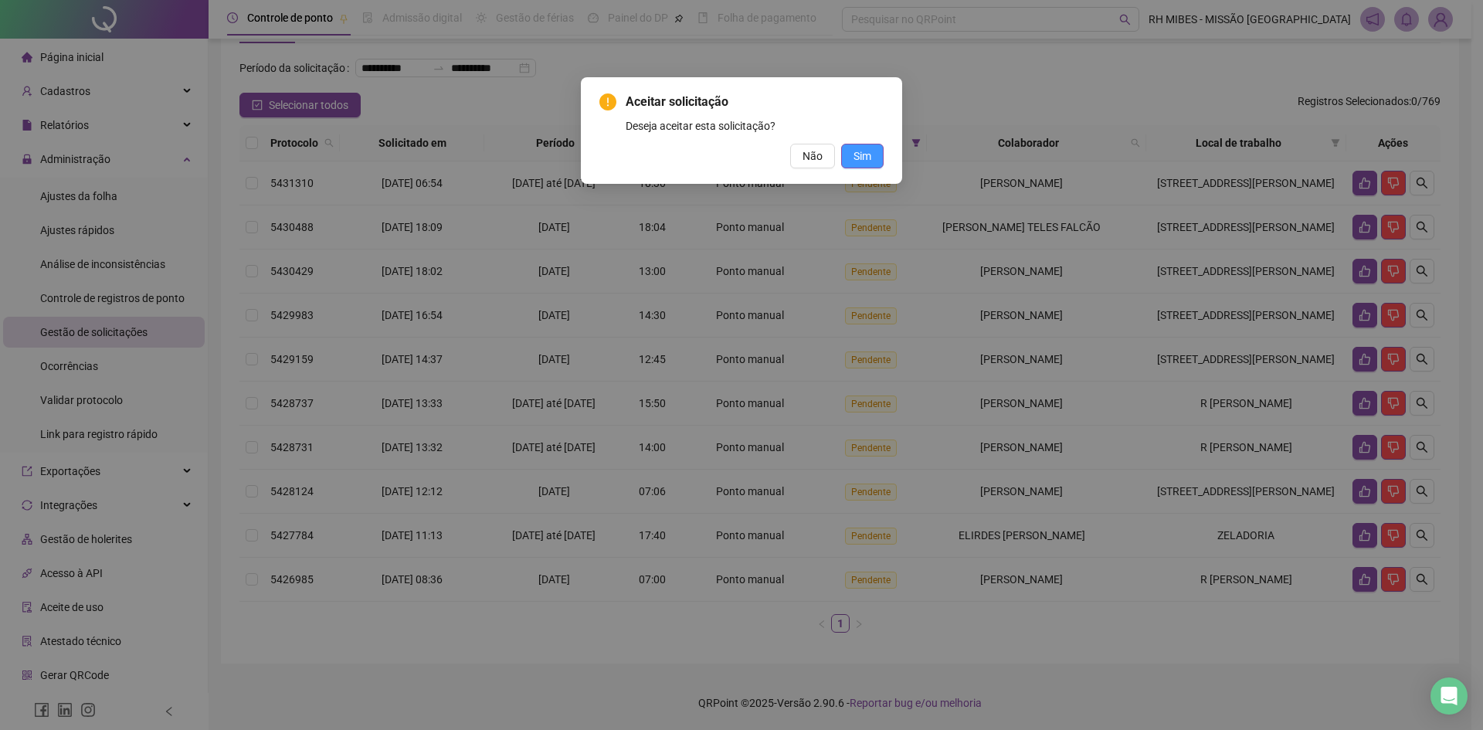
click at [847, 157] on button "Sim" at bounding box center [862, 156] width 42 height 25
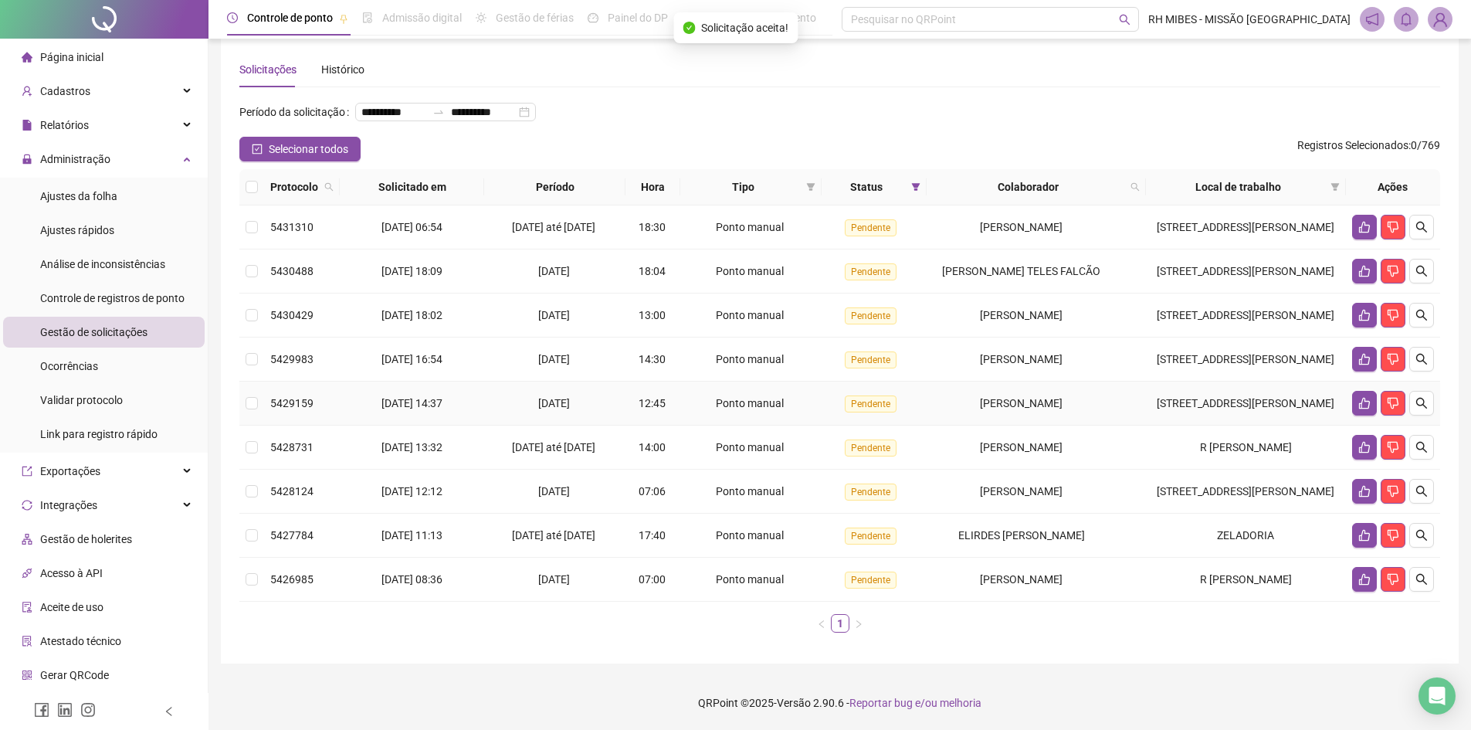
scroll to position [98, 0]
click at [1366, 441] on icon "like" at bounding box center [1364, 447] width 12 height 12
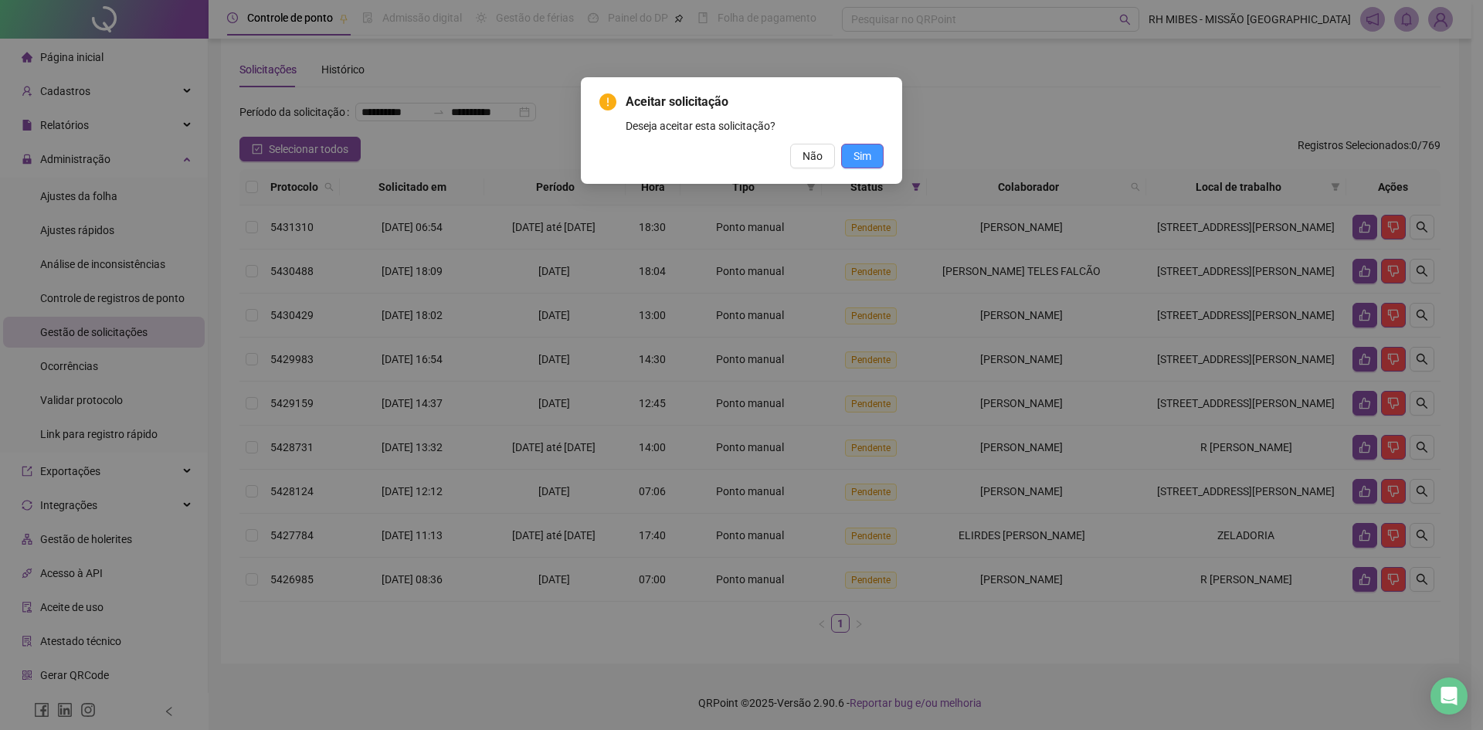
click at [857, 151] on span "Sim" at bounding box center [862, 155] width 18 height 17
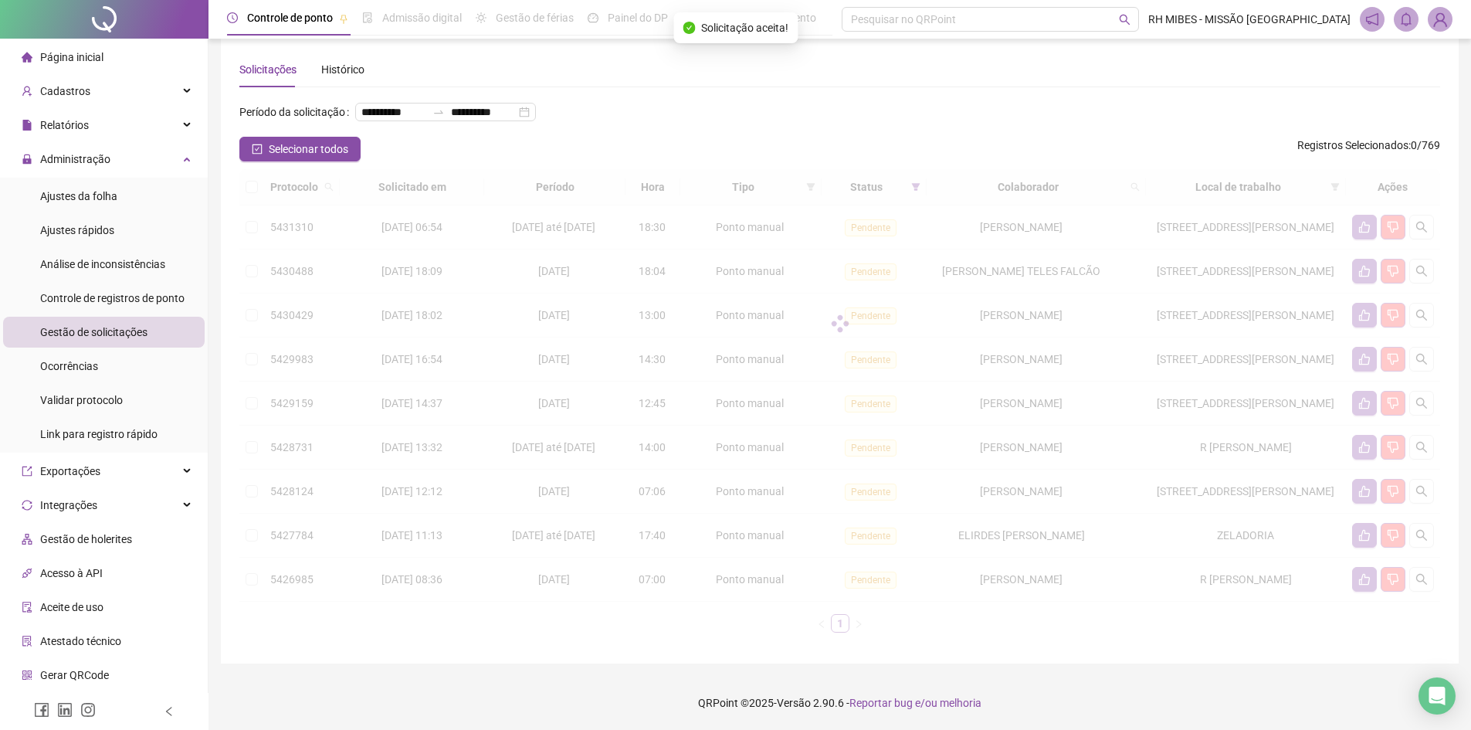
scroll to position [54, 0]
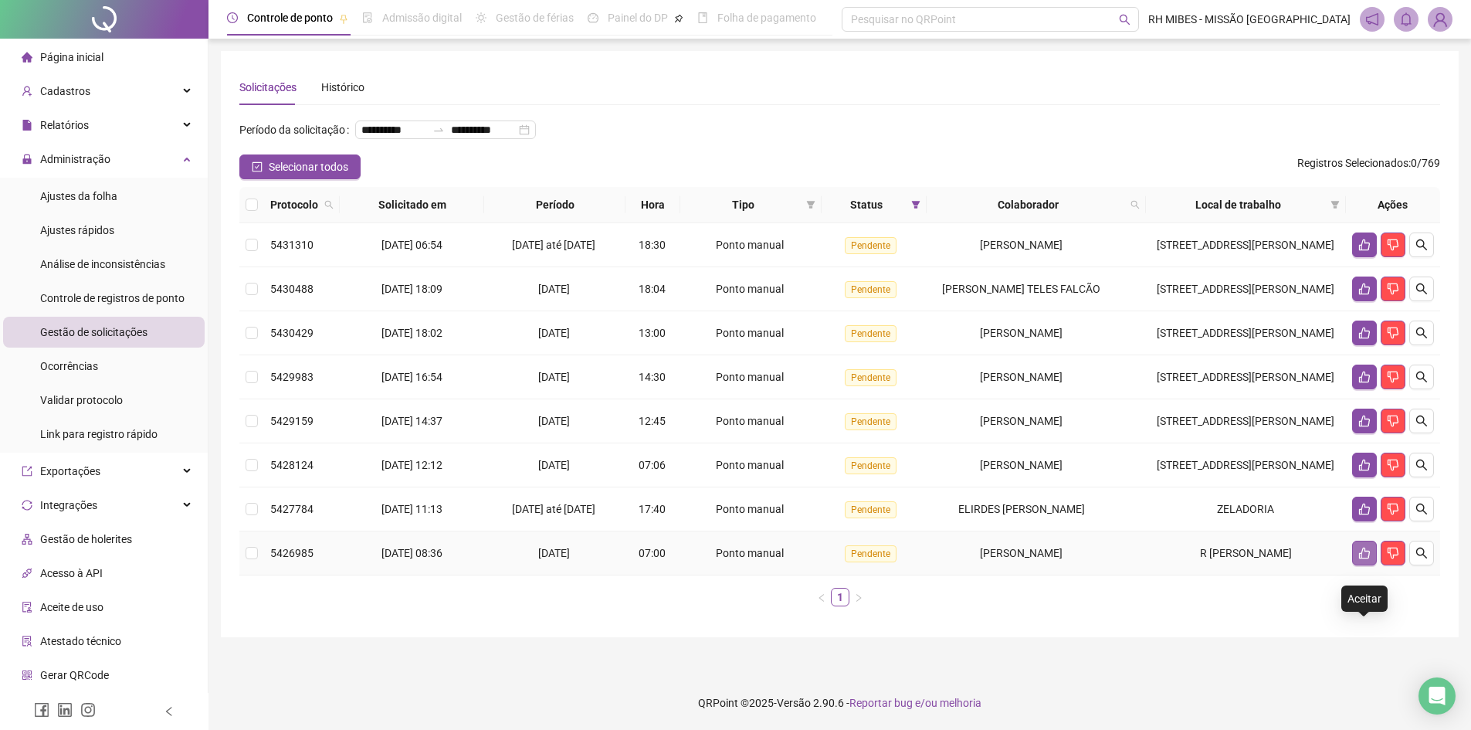
click at [1367, 559] on icon "like" at bounding box center [1364, 553] width 12 height 12
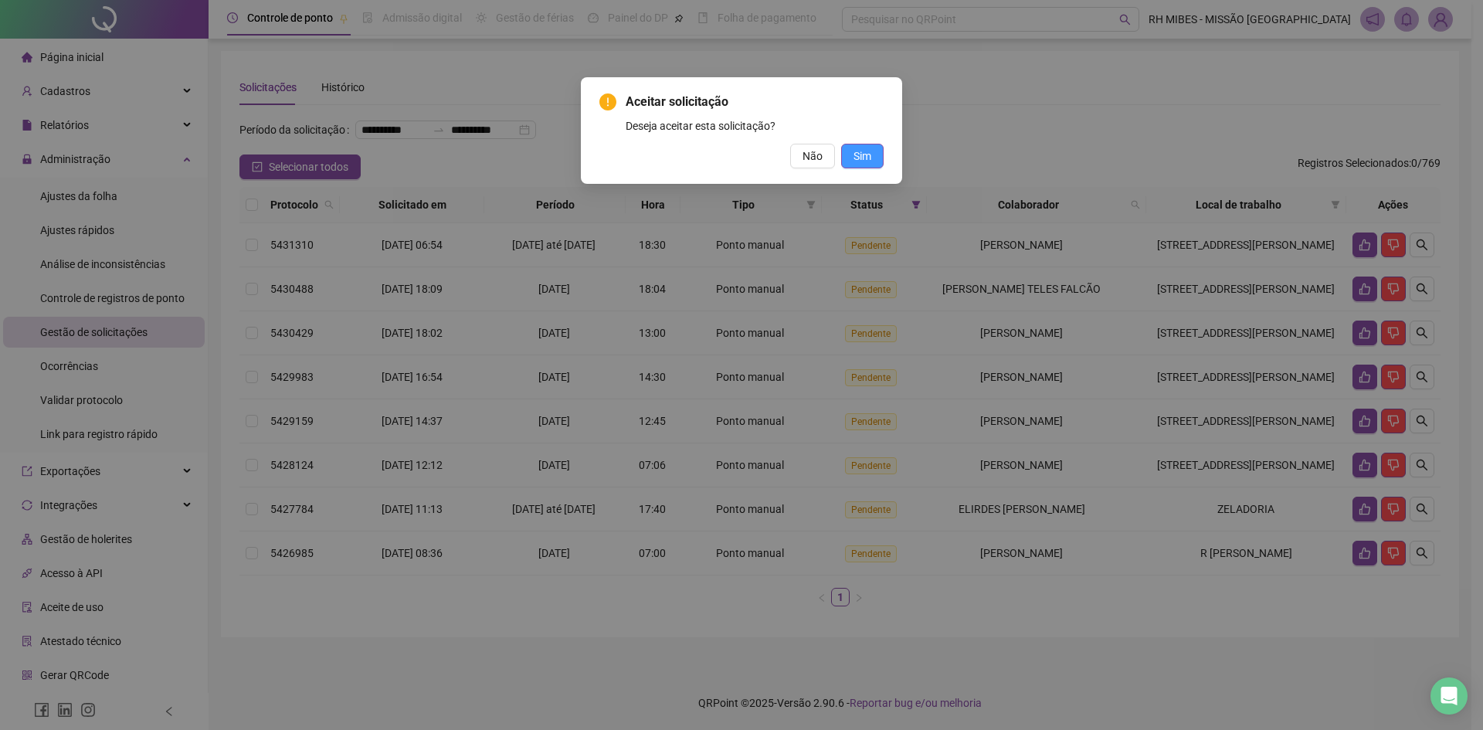
click at [873, 160] on button "Sim" at bounding box center [862, 156] width 42 height 25
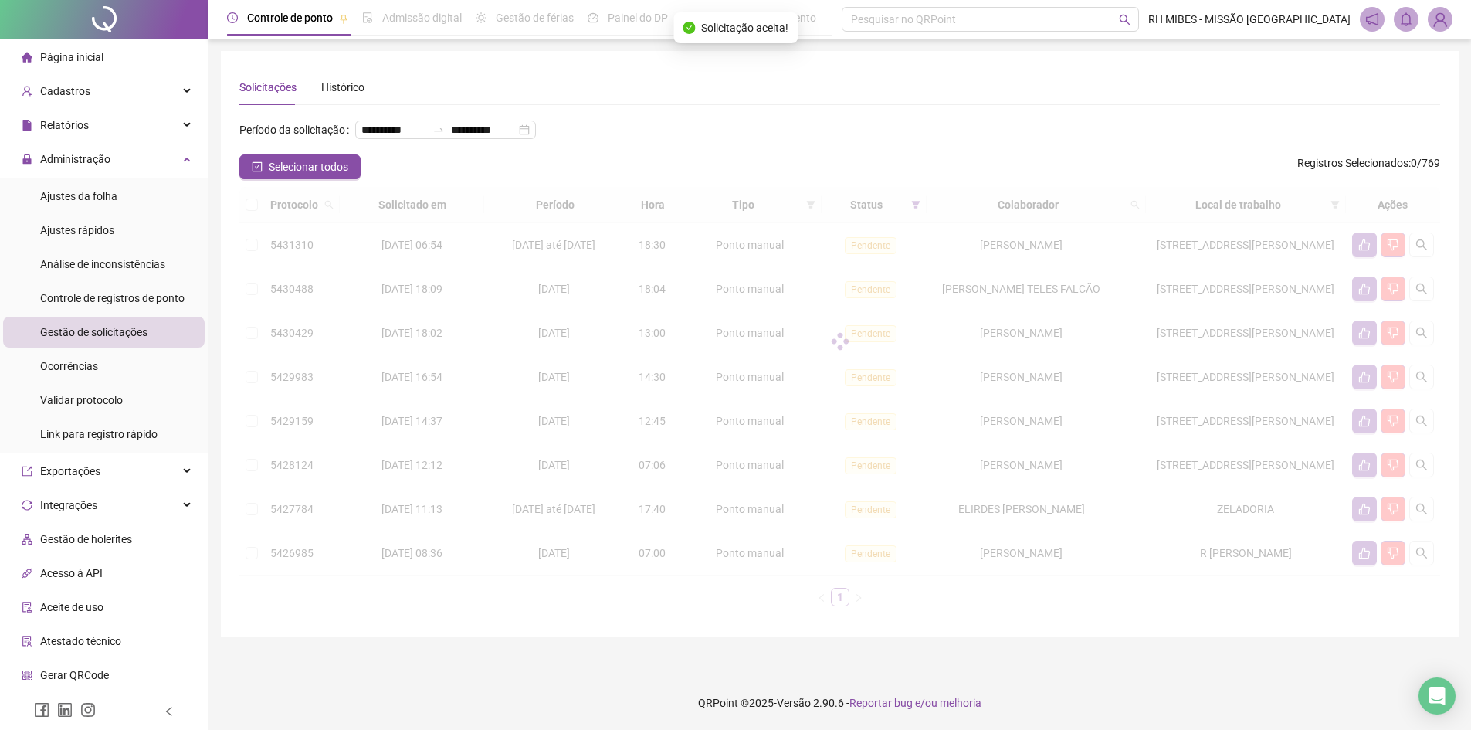
scroll to position [10, 0]
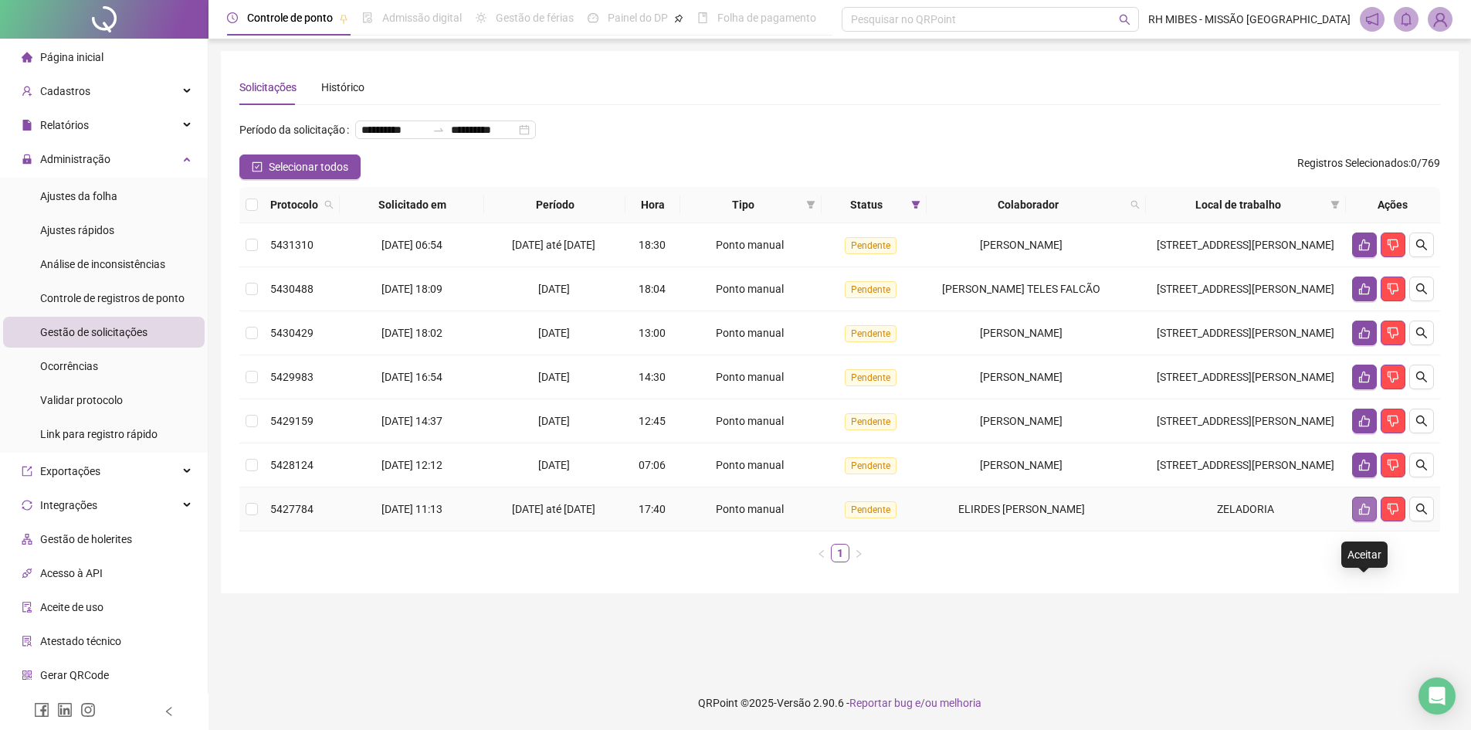
click at [1362, 515] on icon "like" at bounding box center [1364, 509] width 12 height 12
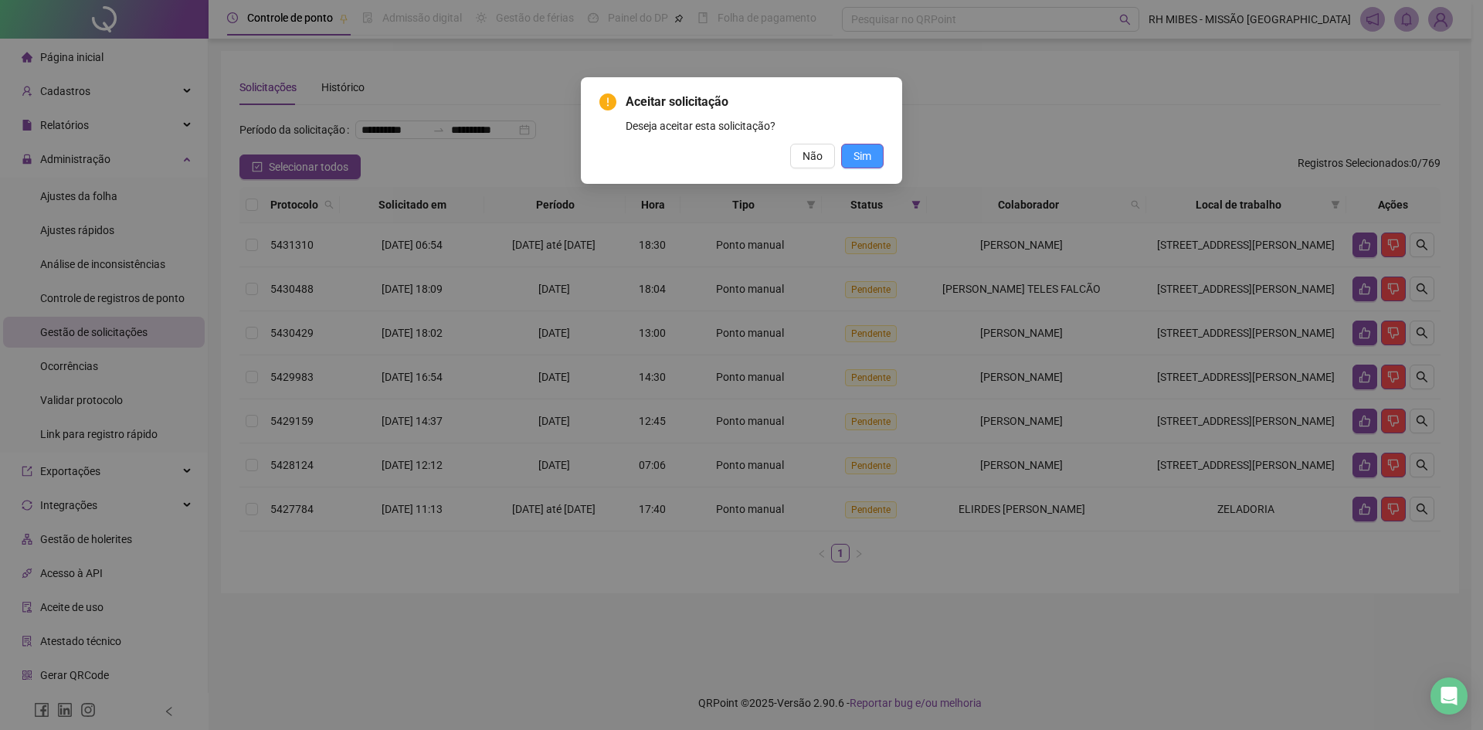
click at [860, 154] on span "Sim" at bounding box center [862, 155] width 18 height 17
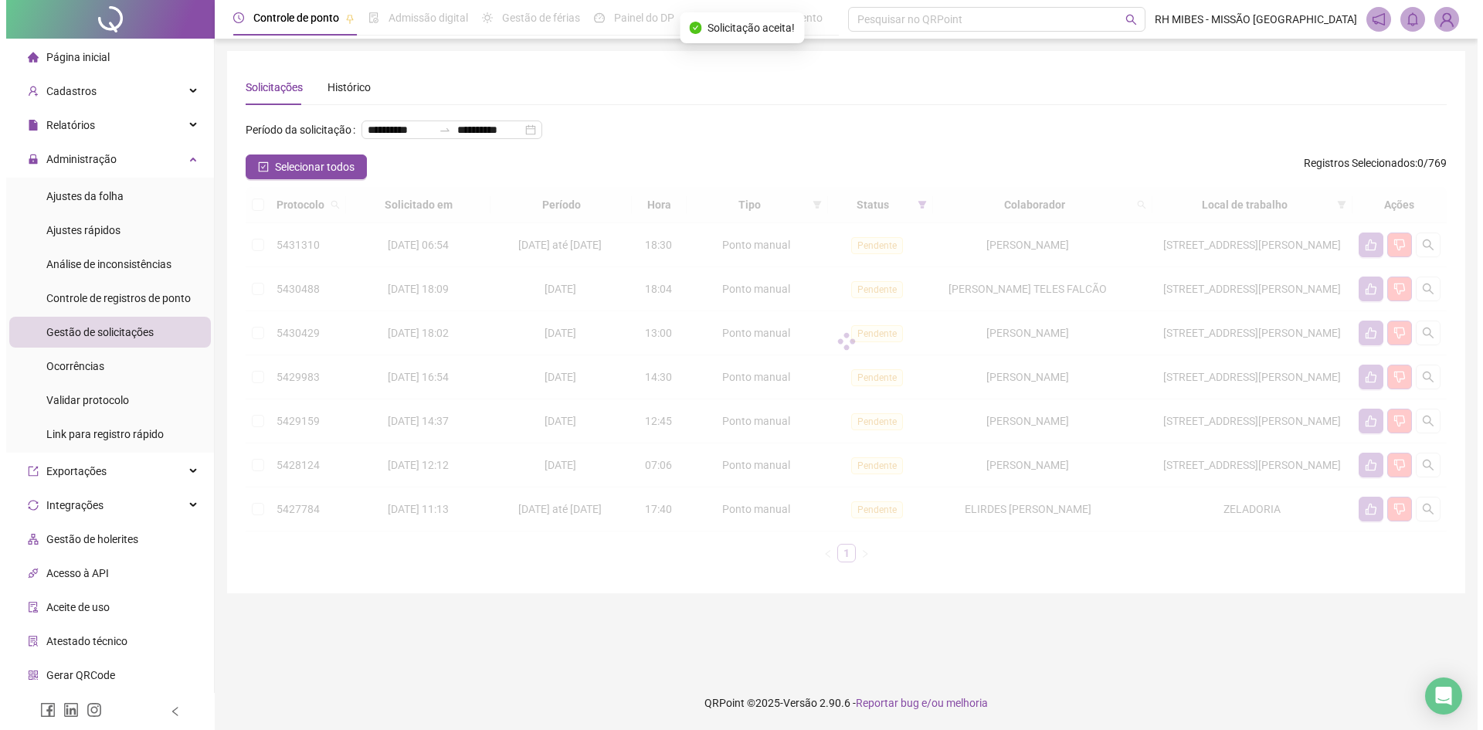
scroll to position [0, 0]
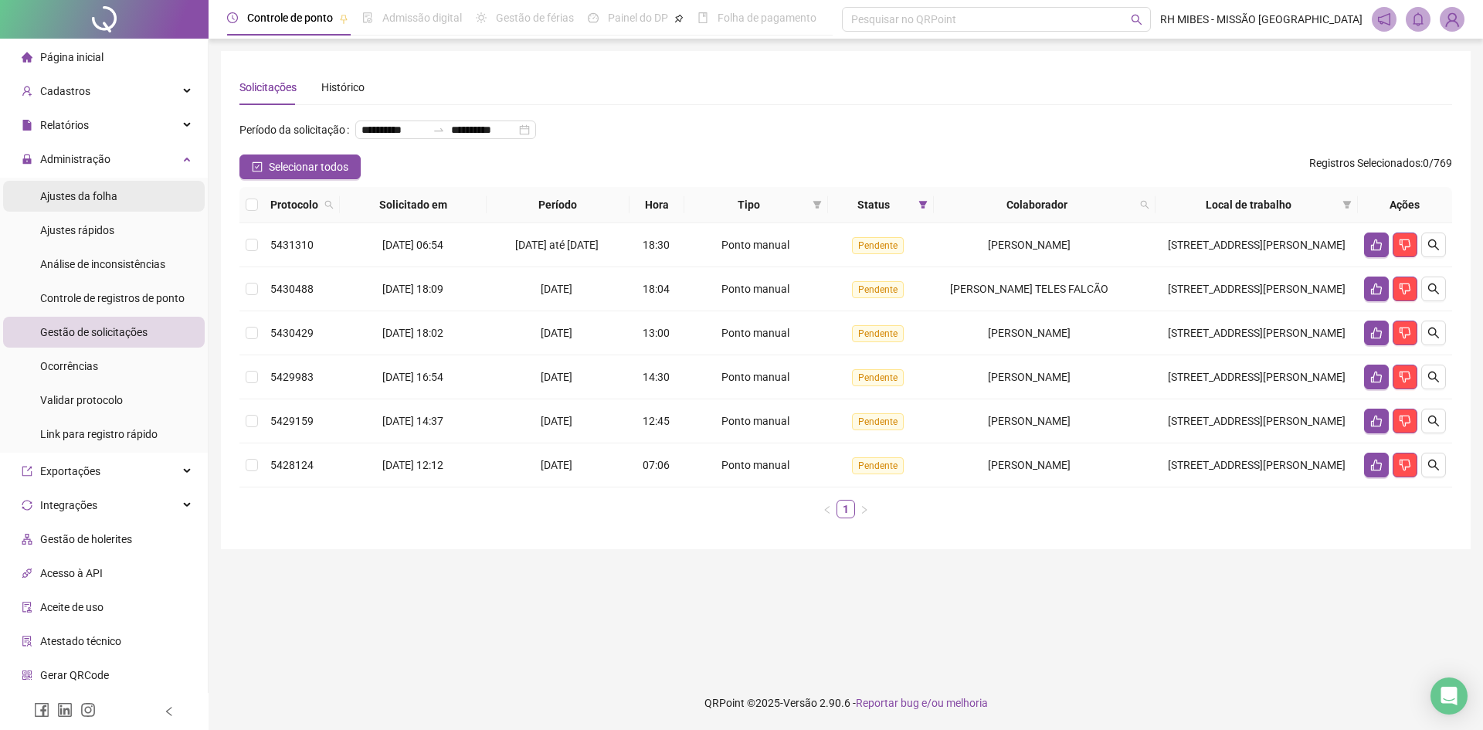
click at [69, 186] on div "Ajustes da folha" at bounding box center [78, 196] width 77 height 31
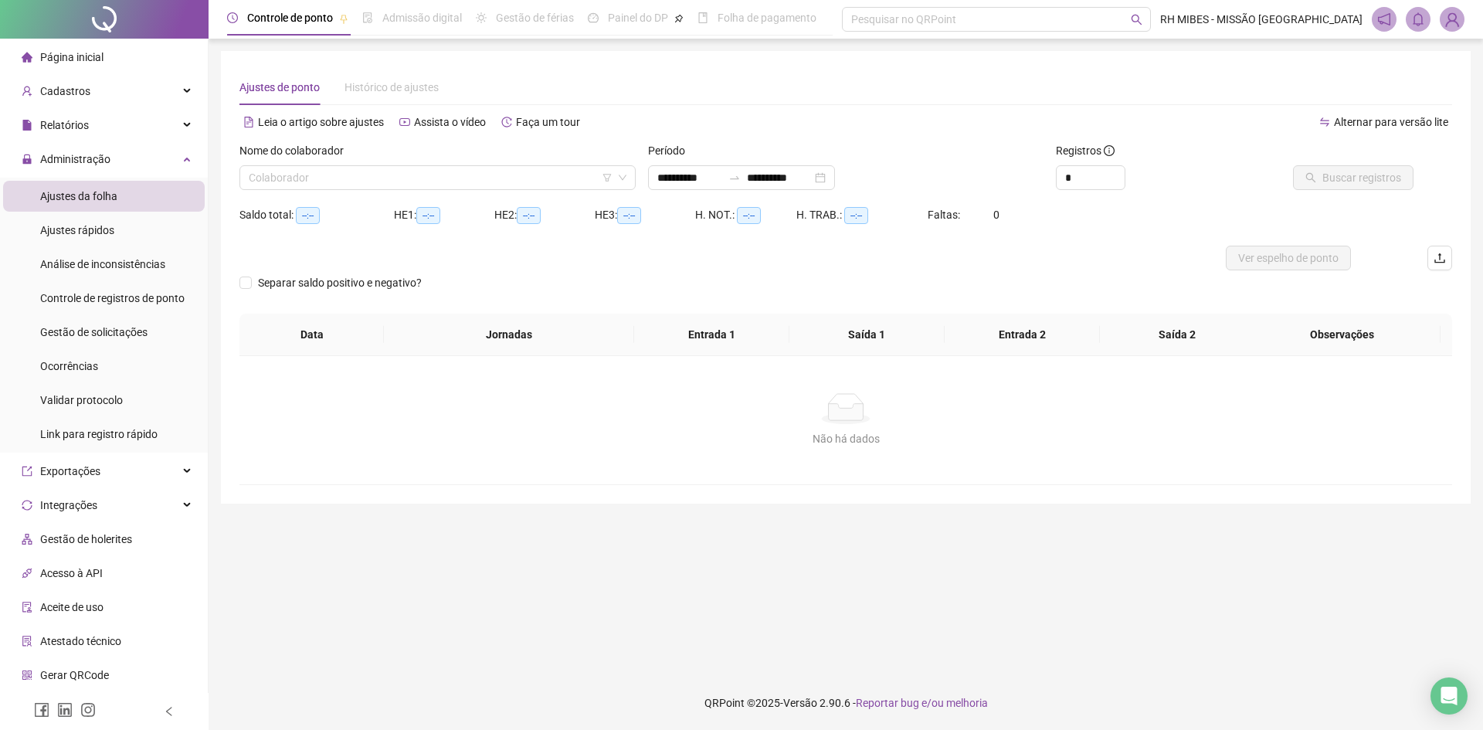
type input "**********"
drag, startPoint x: 1361, startPoint y: 15, endPoint x: 1482, endPoint y: 25, distance: 120.9
click at [1470, 25] on header "Controle de ponto Admissão digital Gestão de férias Painel do DP Folha de pagam…" at bounding box center [845, 19] width 1274 height 39
